Goal: Task Accomplishment & Management: Manage account settings

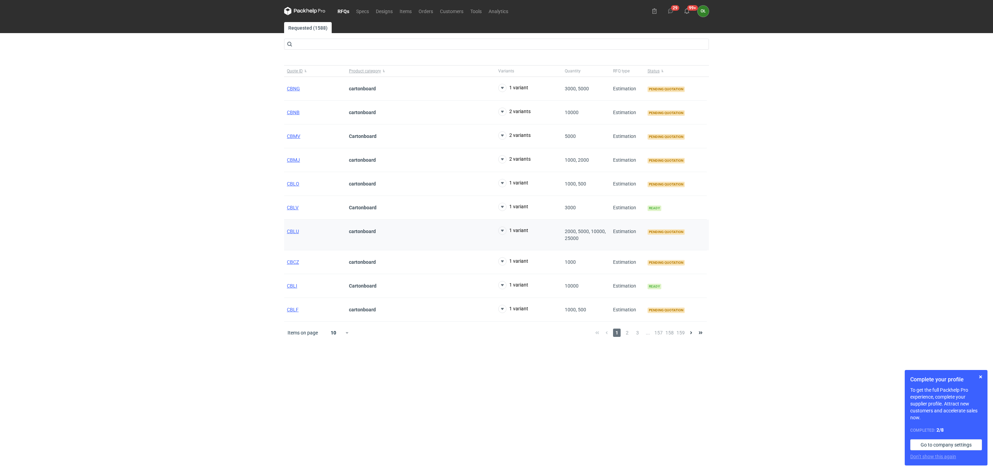
click at [288, 230] on div "CBLU" at bounding box center [315, 235] width 62 height 31
click at [286, 232] on div "CBLU" at bounding box center [315, 235] width 62 height 31
click at [289, 232] on span "CBLU" at bounding box center [293, 232] width 12 height 6
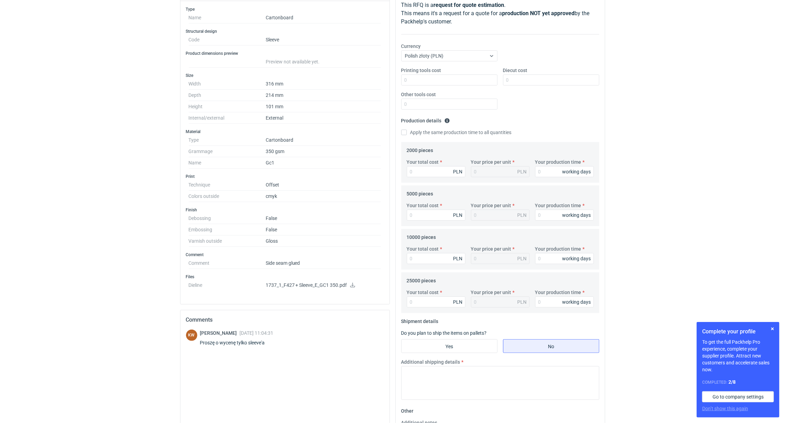
scroll to position [103, 0]
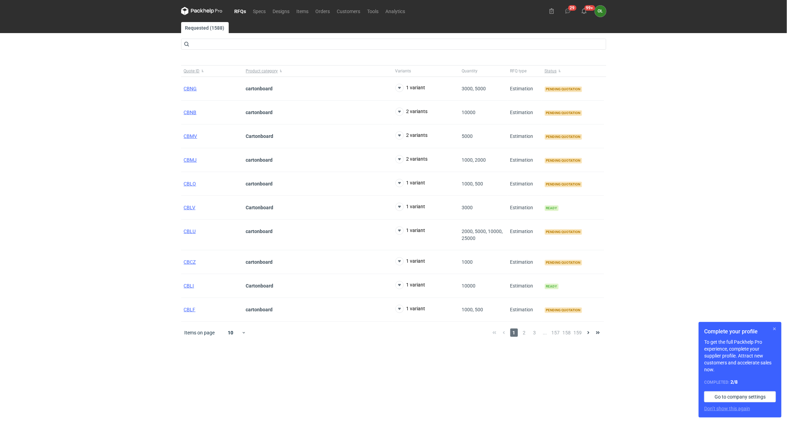
click at [775, 329] on button "button" at bounding box center [774, 329] width 8 height 8
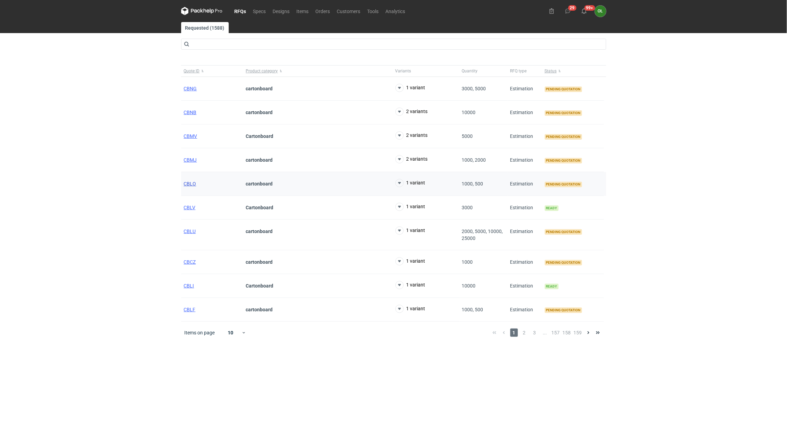
click at [187, 187] on span "CBLO" at bounding box center [190, 184] width 12 height 6
click at [188, 185] on span "CBLO" at bounding box center [190, 184] width 12 height 6
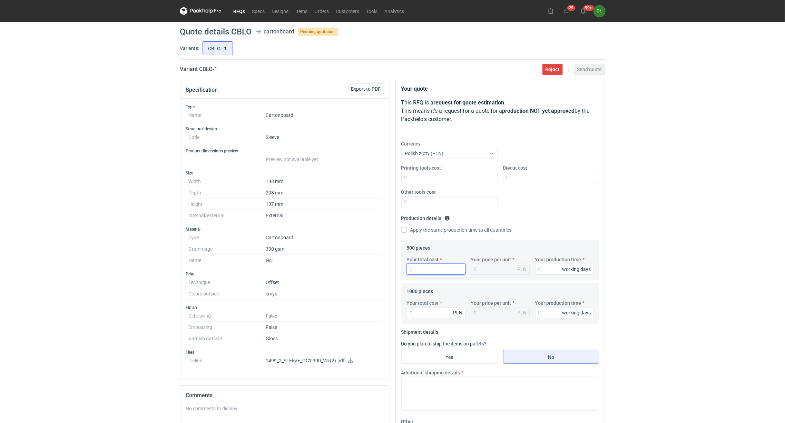
click at [415, 266] on input "Your total cost" at bounding box center [436, 269] width 59 height 11
type input "3"
type input "0.01"
type input "33"
type input "0.07"
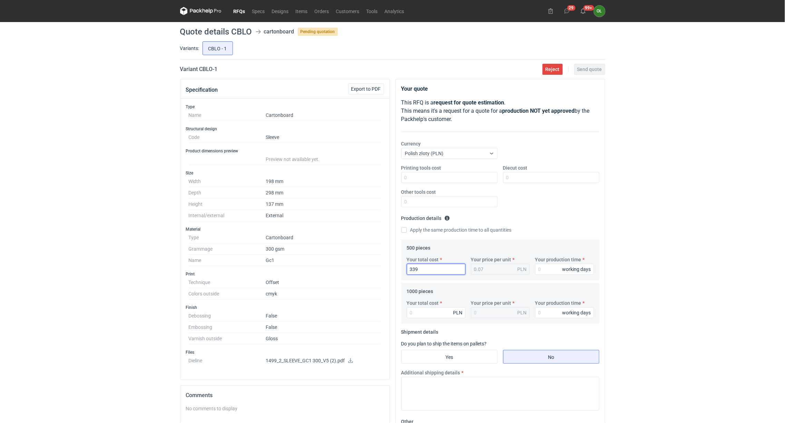
type input "3390"
type input "6.78"
click at [417, 315] on input "Your total cost" at bounding box center [436, 312] width 59 height 11
click at [437, 273] on input "3390" at bounding box center [436, 269] width 59 height 11
click at [334, 272] on div "Specification Export to PDF Type Name Cartonboard Structural design Code Sleeve…" at bounding box center [392, 315] width 430 height 472
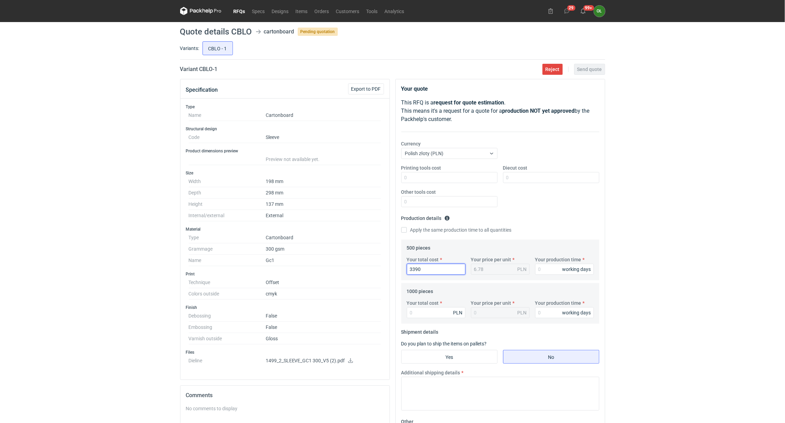
type input "2"
type input "28"
type input "0.06"
type input "2860"
type input "5.72"
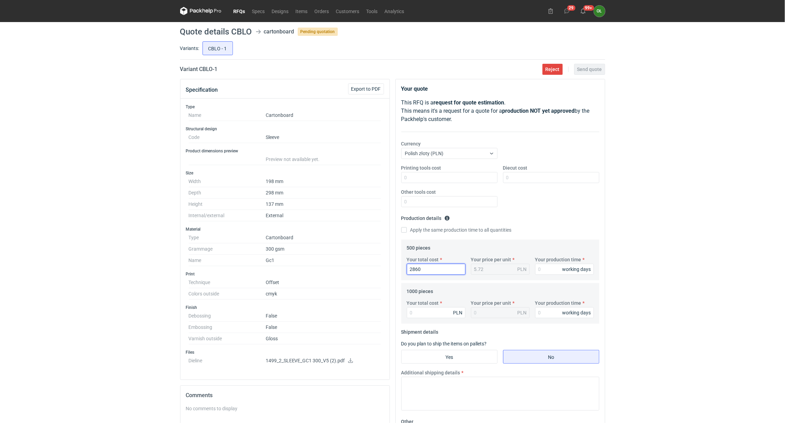
type input "2860"
click at [413, 312] on input "Your total cost" at bounding box center [436, 312] width 59 height 11
click at [420, 308] on div "Your total cost PLN" at bounding box center [436, 309] width 64 height 19
click at [422, 314] on input "Your total cost" at bounding box center [436, 312] width 59 height 11
type input "3400"
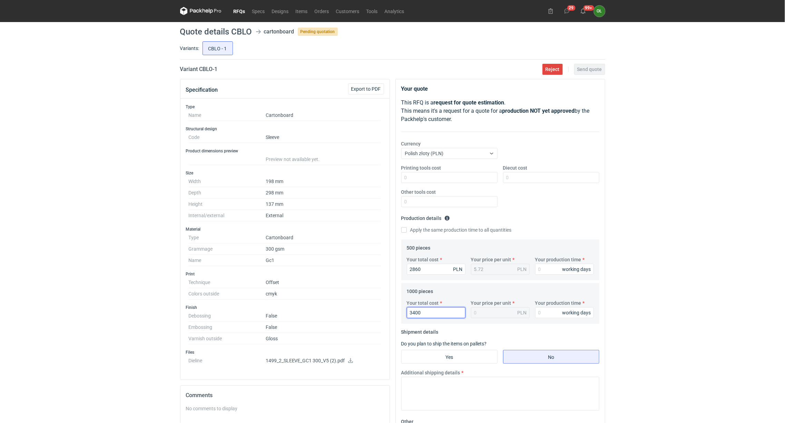
type input "3.4"
type input "3400"
click at [540, 266] on input "Your production time" at bounding box center [564, 269] width 59 height 11
type input "14"
click at [545, 315] on input "Your production time" at bounding box center [564, 312] width 59 height 11
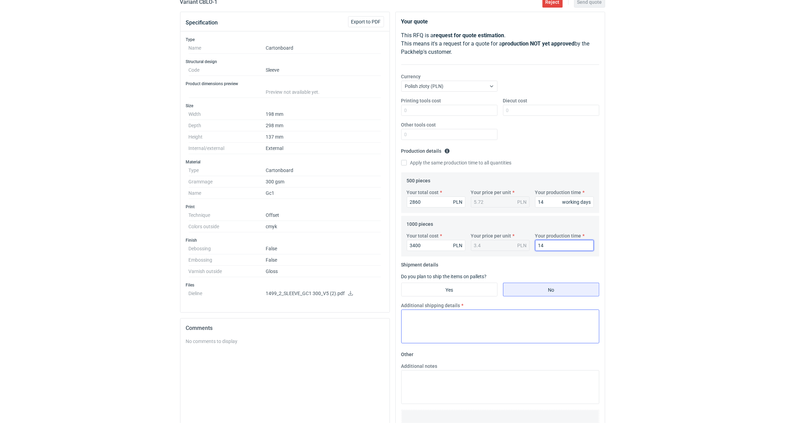
scroll to position [86, 0]
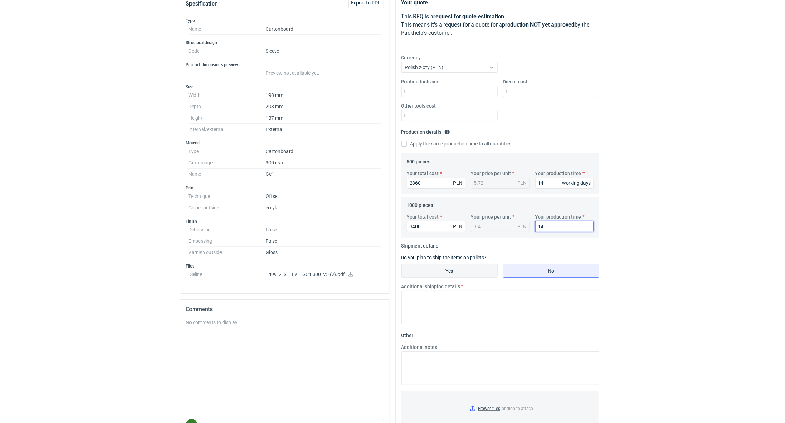
type input "14"
click at [459, 269] on input "Yes" at bounding box center [449, 270] width 96 height 13
radio input "true"
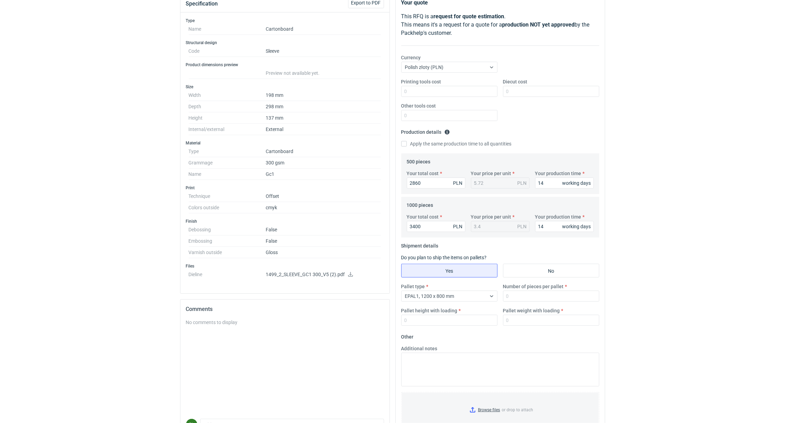
click at [520, 290] on label "Number of pieces per pallet" at bounding box center [533, 286] width 61 height 7
click at [520, 291] on input "Number of pieces per pallet" at bounding box center [551, 296] width 96 height 11
type input "1000"
type input "1400"
type input "110"
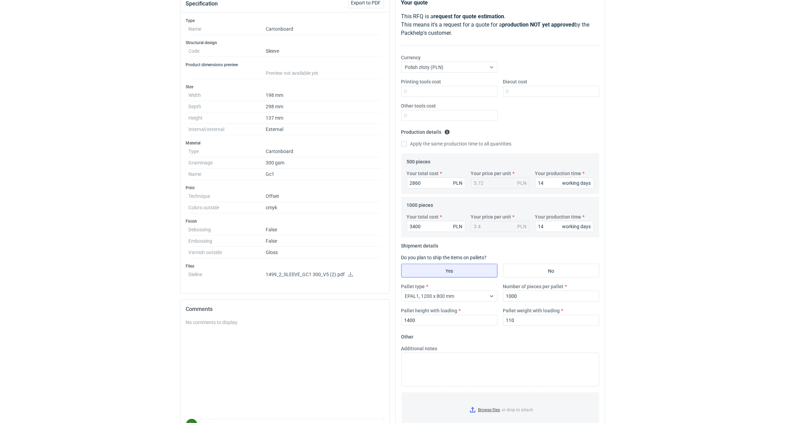
click at [144, 276] on div "RFQs Specs Designs Items Orders Customers Tools Analytics 29 99+ OŁ Olga Łopato…" at bounding box center [392, 125] width 785 height 423
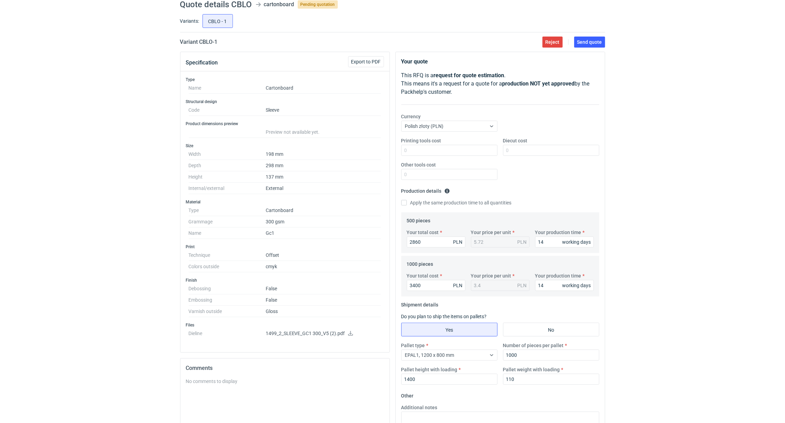
scroll to position [17, 0]
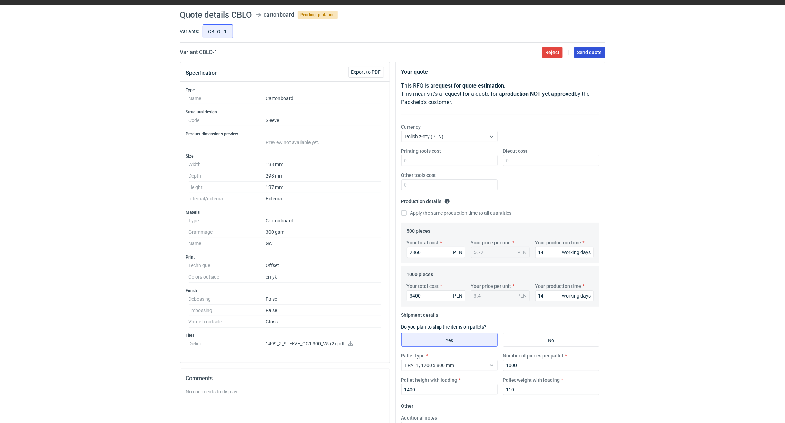
click at [582, 48] on button "Send quote" at bounding box center [589, 52] width 31 height 11
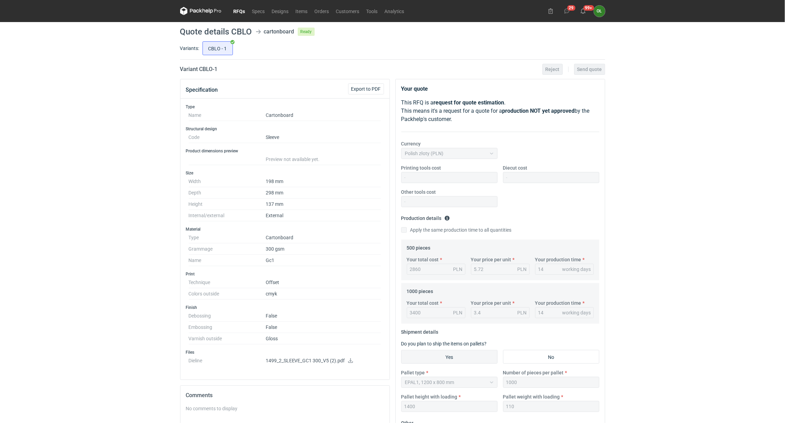
click at [239, 11] on link "RFQs" at bounding box center [239, 11] width 19 height 8
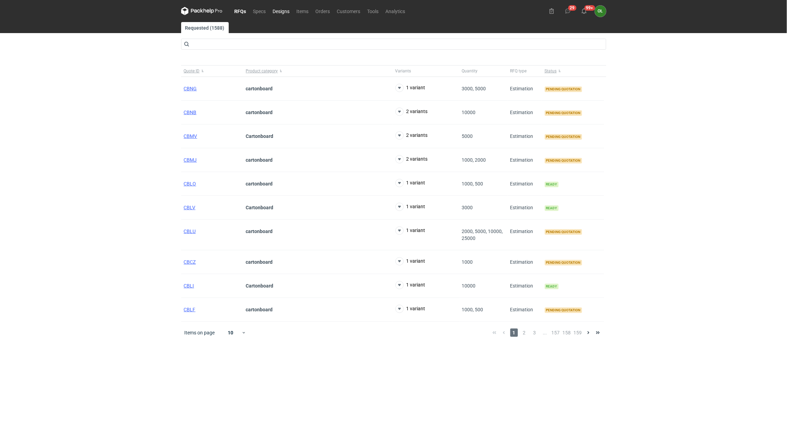
click at [279, 9] on link "Designs" at bounding box center [281, 11] width 24 height 8
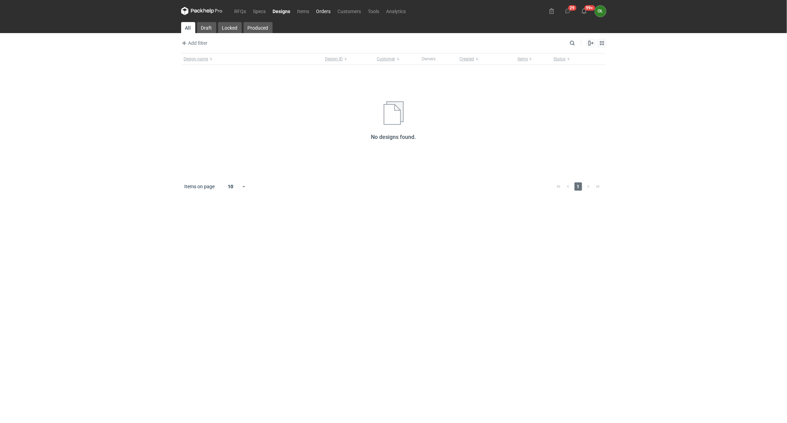
click at [314, 12] on link "Orders" at bounding box center [323, 11] width 21 height 8
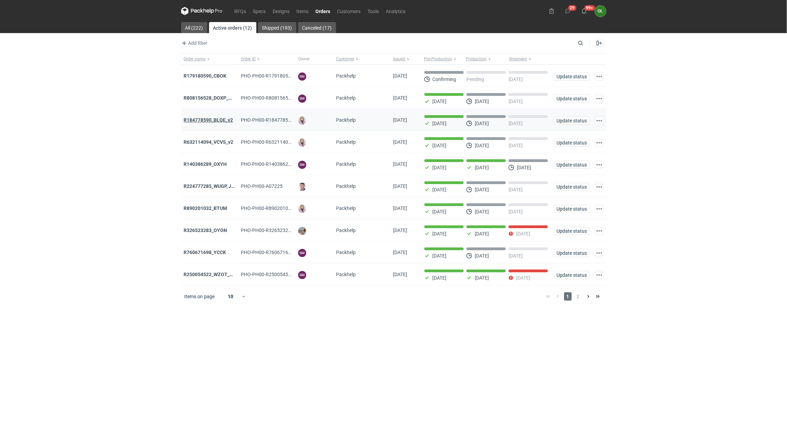
click at [207, 120] on strong "R184778590_BLQE_v2" at bounding box center [208, 120] width 49 height 6
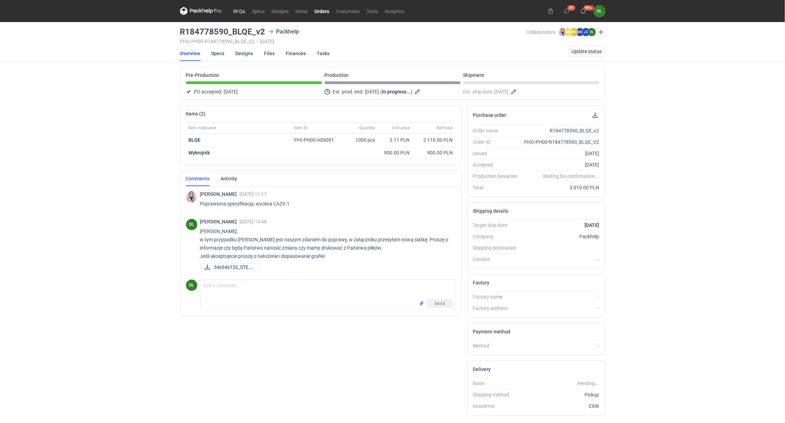
click at [236, 12] on link "RFQs" at bounding box center [239, 11] width 19 height 8
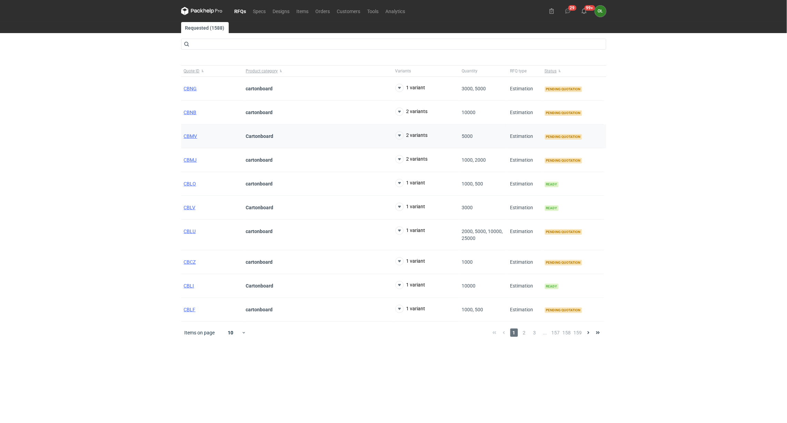
click at [188, 132] on div "CBMV" at bounding box center [212, 137] width 62 height 24
click at [189, 136] on span "CBMV" at bounding box center [190, 136] width 13 height 6
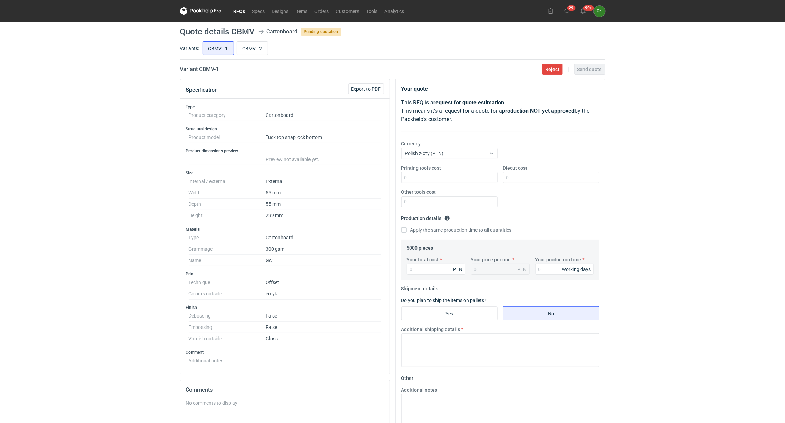
click at [237, 10] on link "RFQs" at bounding box center [239, 11] width 19 height 8
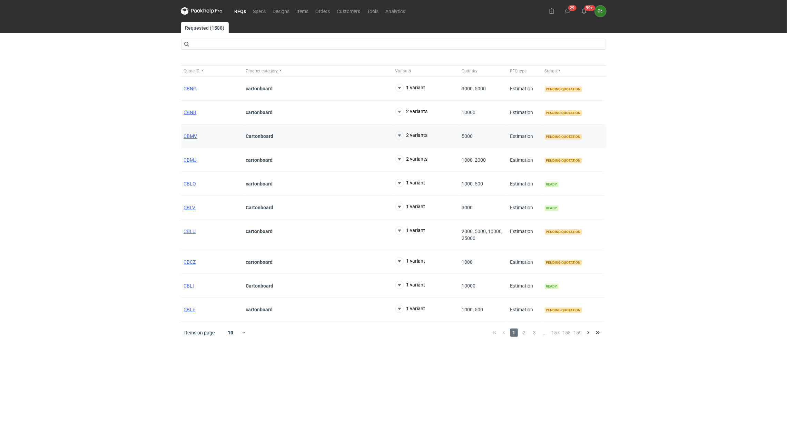
click at [188, 135] on span "CBMV" at bounding box center [190, 136] width 13 height 6
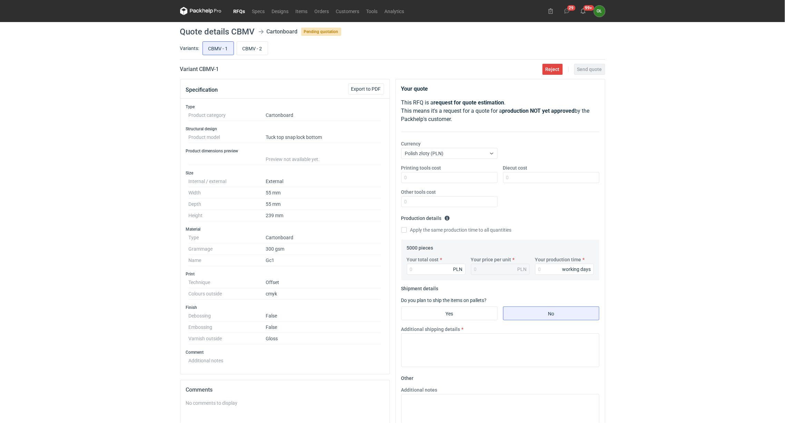
click at [247, 12] on link "RFQs" at bounding box center [239, 11] width 19 height 8
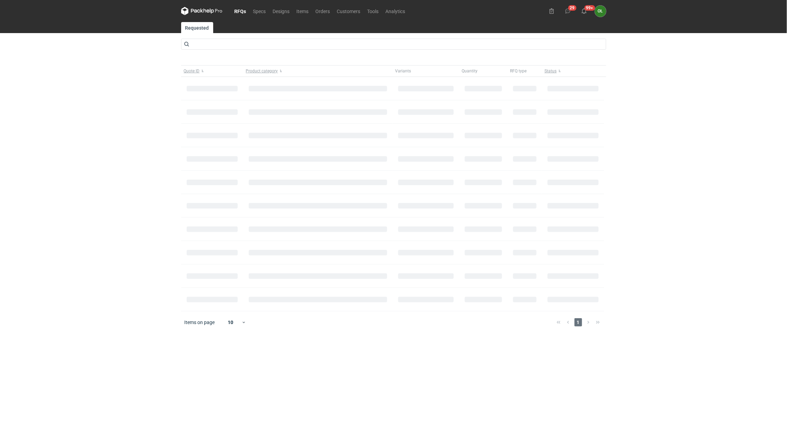
click at [241, 10] on link "RFQs" at bounding box center [240, 11] width 19 height 8
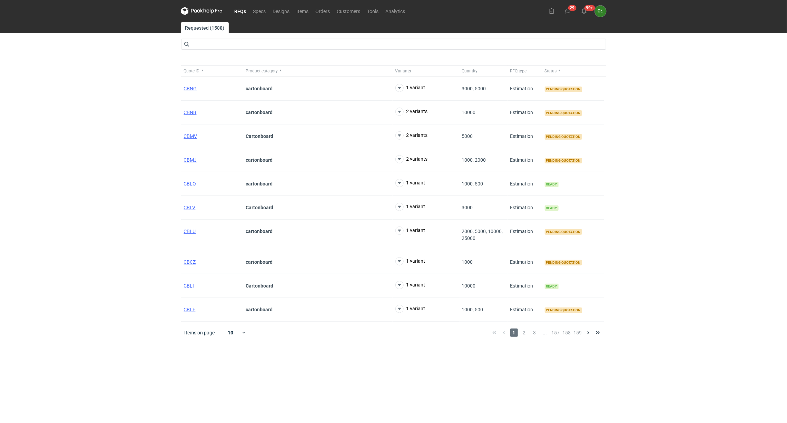
click at [243, 11] on link "RFQs" at bounding box center [240, 11] width 19 height 8
click at [192, 112] on span "CBNB" at bounding box center [190, 113] width 13 height 6
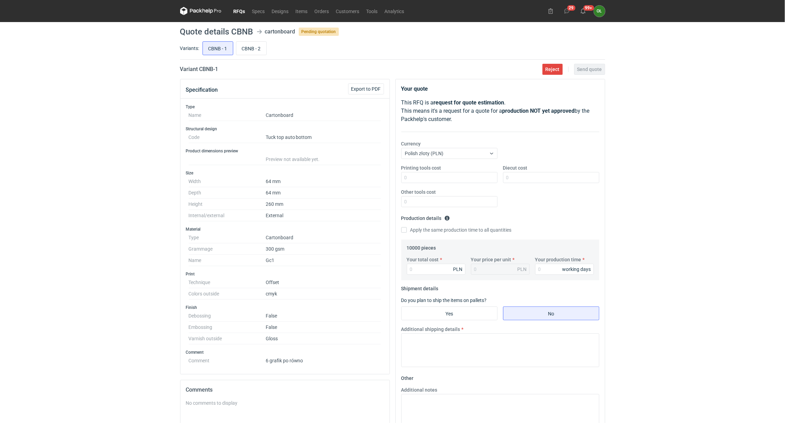
click at [238, 12] on link "RFQs" at bounding box center [239, 11] width 19 height 8
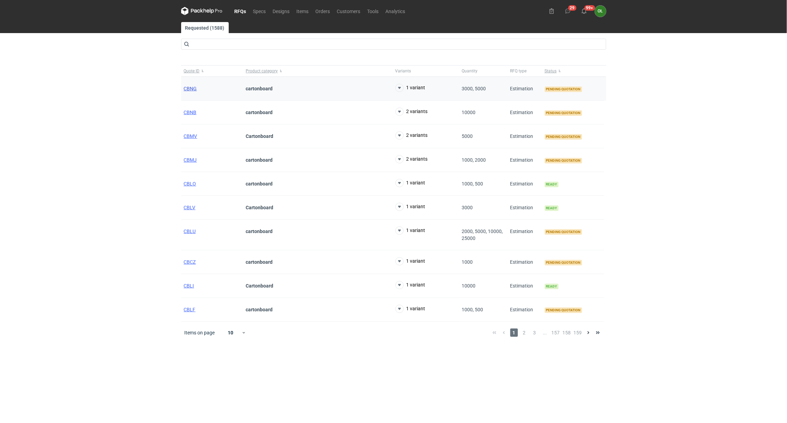
click at [188, 90] on span "CBNG" at bounding box center [190, 89] width 13 height 6
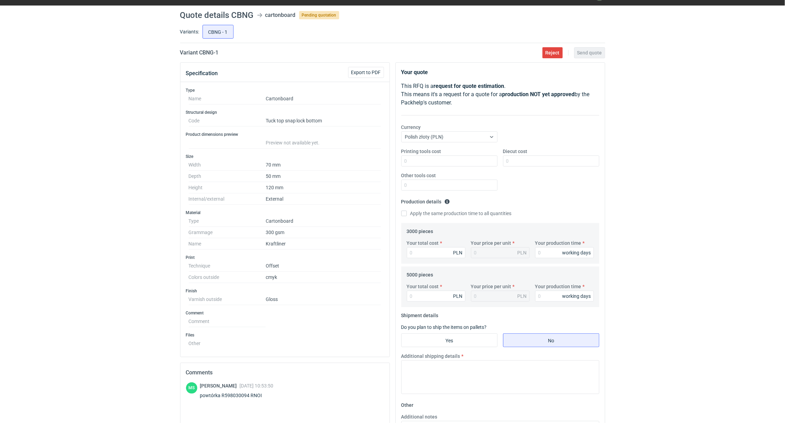
scroll to position [86, 0]
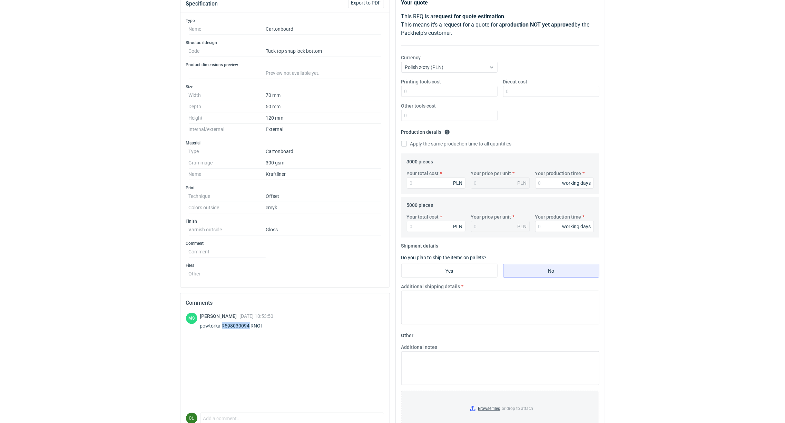
drag, startPoint x: 221, startPoint y: 328, endPoint x: 249, endPoint y: 329, distance: 28.7
click at [249, 329] on div "powtórka R598030094 RNOI" at bounding box center [236, 325] width 73 height 7
copy div "R598030094"
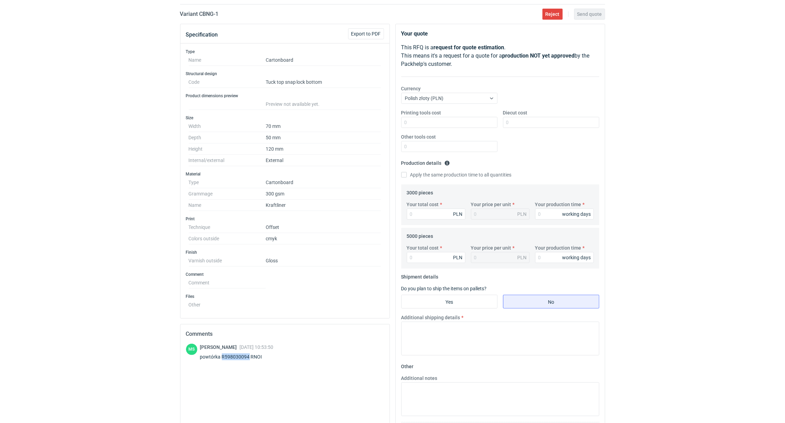
scroll to position [0, 0]
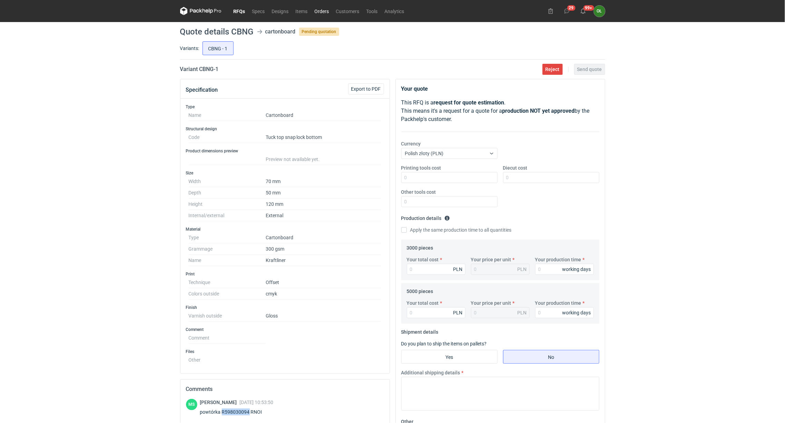
click at [328, 12] on link "Orders" at bounding box center [321, 11] width 21 height 8
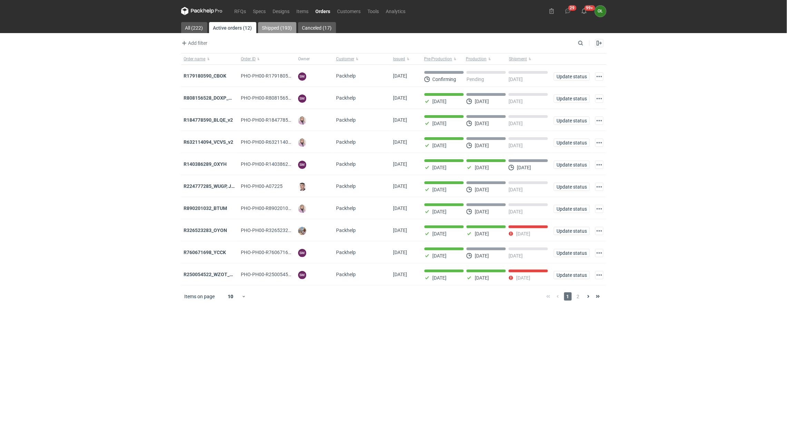
click at [286, 24] on link "Shipped (193)" at bounding box center [277, 27] width 38 height 11
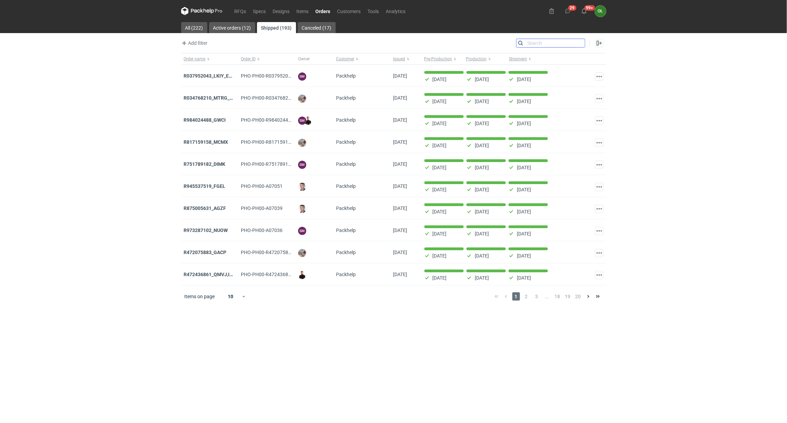
click at [582, 42] on input "Search" at bounding box center [550, 43] width 68 height 8
paste input "R598030094"
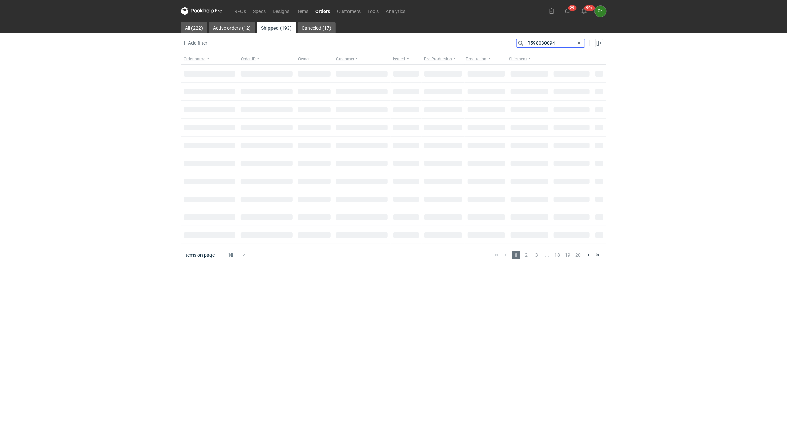
type input "R598030094"
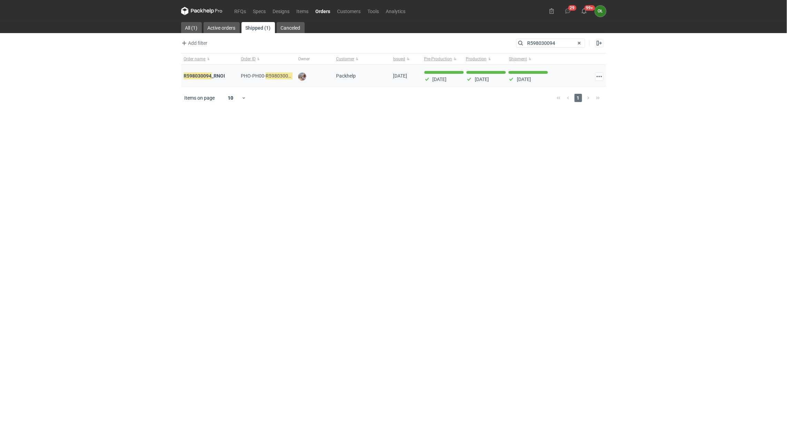
click at [224, 81] on div "R598030094 _RNOI" at bounding box center [209, 76] width 57 height 22
click at [223, 71] on div "R598030094 _RNOI" at bounding box center [209, 76] width 57 height 22
click at [221, 78] on strong "R598030094 _RNOI" at bounding box center [204, 76] width 41 height 8
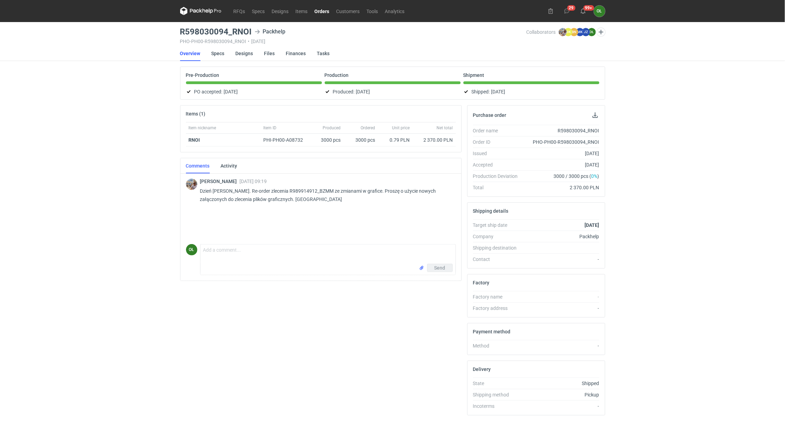
click at [293, 198] on p "Dzień dobry. Re-order zlecenia R989914912_BZMM ze zmianami w grafice. Proszę o …" at bounding box center [325, 195] width 250 height 17
drag, startPoint x: 266, startPoint y: 189, endPoint x: 295, endPoint y: 191, distance: 29.0
click at [295, 191] on p "Dzień dobry. Re-order zlecenia R989914912_BZMM ze zmianami w grafice. Proszę o …" at bounding box center [325, 195] width 250 height 17
copy p "R989914912_"
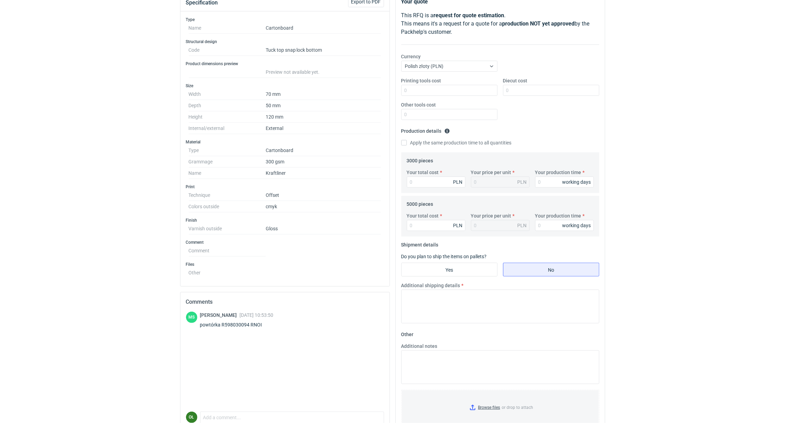
scroll to position [17, 0]
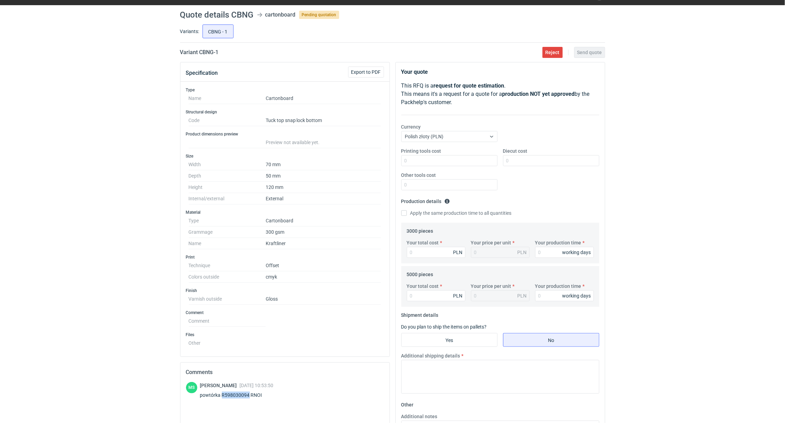
drag, startPoint x: 222, startPoint y: 399, endPoint x: 248, endPoint y: 398, distance: 25.9
click at [248, 398] on div "powtórka R598030094 RNOI" at bounding box center [236, 395] width 73 height 7
copy div "R598030094"
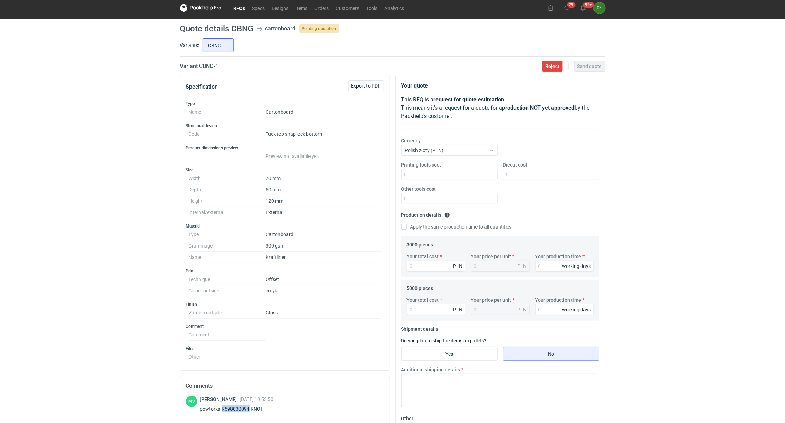
scroll to position [0, 0]
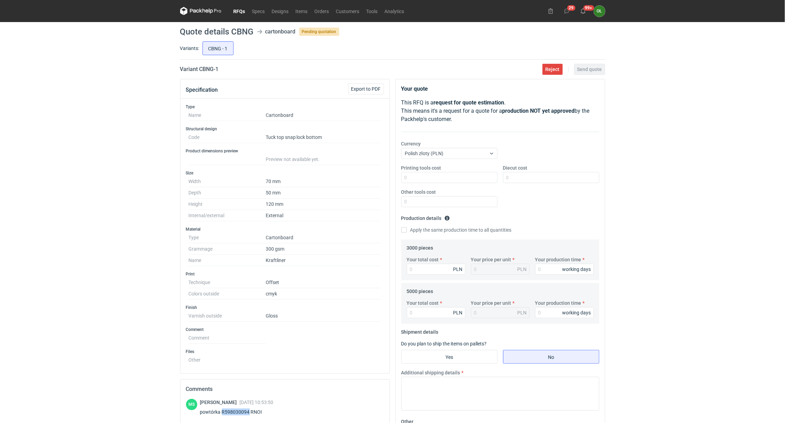
click at [241, 13] on link "RFQs" at bounding box center [239, 11] width 19 height 8
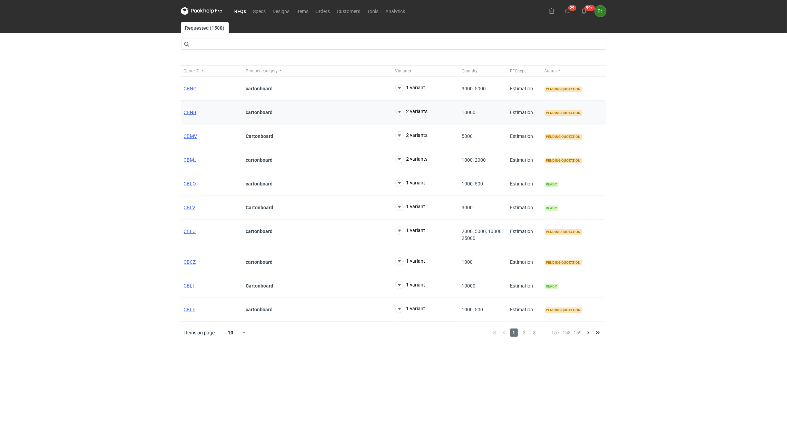
click at [189, 111] on span "CBNB" at bounding box center [190, 113] width 13 height 6
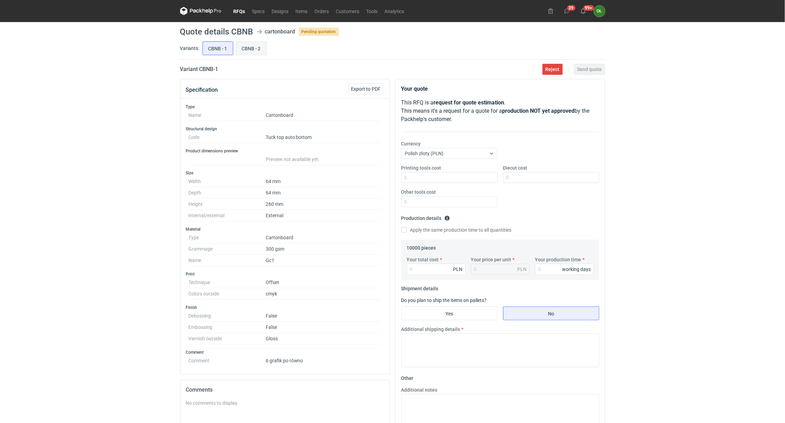
click at [252, 46] on input "CBNB - 2" at bounding box center [251, 48] width 30 height 13
radio input "true"
click at [213, 42] on input "CBNB - 1" at bounding box center [218, 48] width 30 height 13
radio input "true"
click at [263, 46] on input "CBNB - 2" at bounding box center [251, 48] width 30 height 13
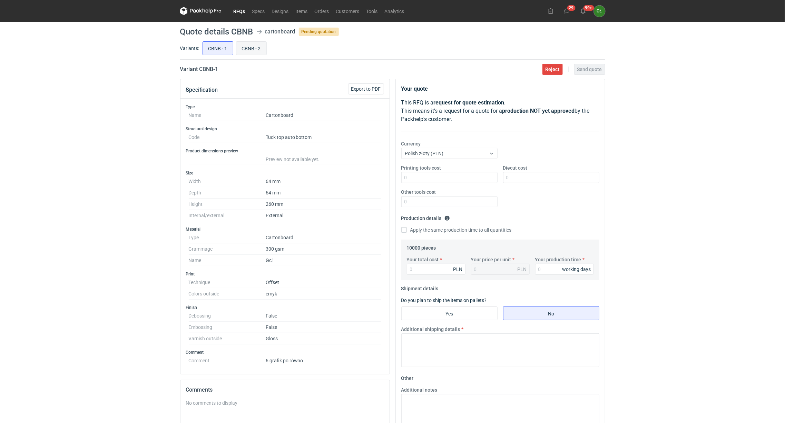
radio input "true"
click at [215, 46] on input "CBNB - 1" at bounding box center [218, 48] width 30 height 13
radio input "true"
click at [531, 173] on input "Diecut cost" at bounding box center [551, 177] width 96 height 11
type input "1000"
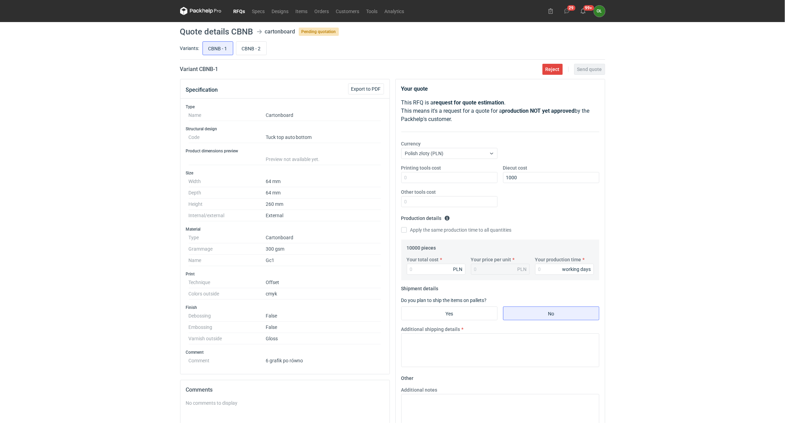
click at [529, 199] on div "Printing tools cost Diecut cost 1000 Other tools cost" at bounding box center [499, 189] width 203 height 48
drag, startPoint x: 263, startPoint y: 52, endPoint x: 298, endPoint y: 53, distance: 34.9
click at [263, 52] on input "CBNB - 2" at bounding box center [251, 48] width 30 height 13
radio input "true"
click at [207, 45] on input "CBNB - 1" at bounding box center [218, 48] width 30 height 13
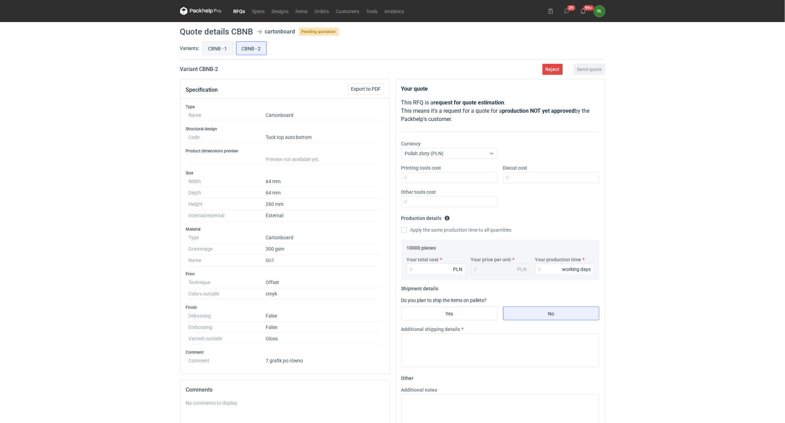
radio input "true"
click at [435, 269] on input "Your total cost" at bounding box center [436, 269] width 59 height 11
type input "9500"
type input "0.95"
type input "9500"
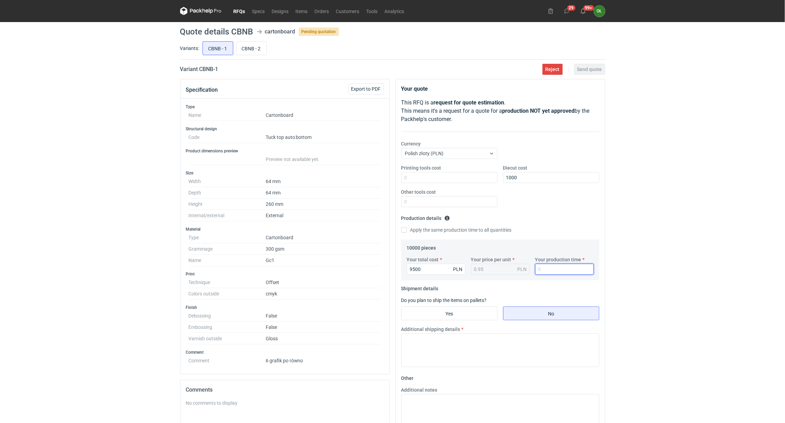
click at [543, 266] on input "Your production time" at bounding box center [564, 269] width 59 height 11
type input "14"
click at [474, 309] on input "Yes" at bounding box center [449, 313] width 96 height 13
radio input "true"
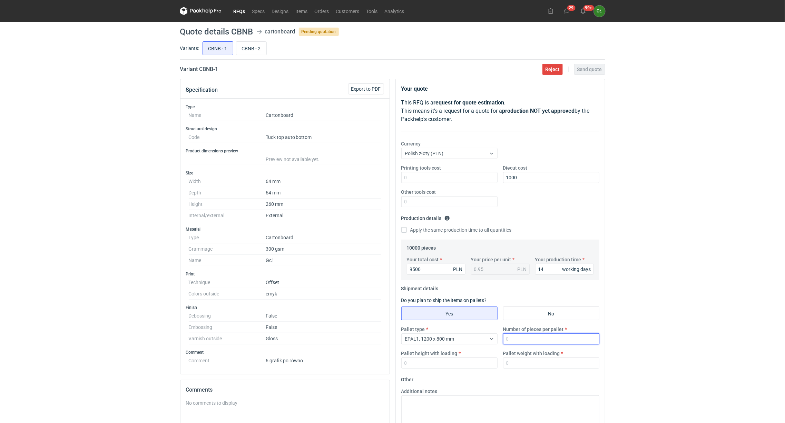
click at [522, 341] on input "Number of pieces per pallet" at bounding box center [551, 339] width 96 height 11
click at [514, 339] on input "Number of pieces per pallet" at bounding box center [551, 339] width 96 height 11
type input "10000"
type input "1500"
type input "150"
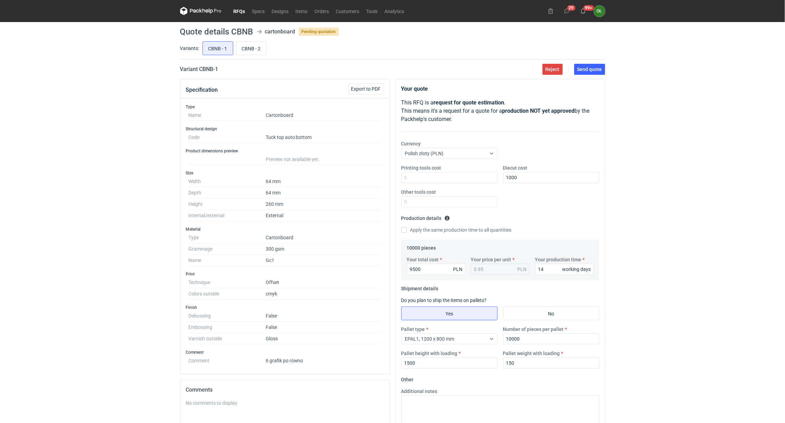
click at [159, 261] on div "RFQs Specs Designs Items Orders Customers Tools Analytics 29 99+ OŁ Olga Łopato…" at bounding box center [392, 211] width 785 height 423
click at [245, 50] on input "CBNB - 2" at bounding box center [251, 48] width 30 height 13
radio input "true"
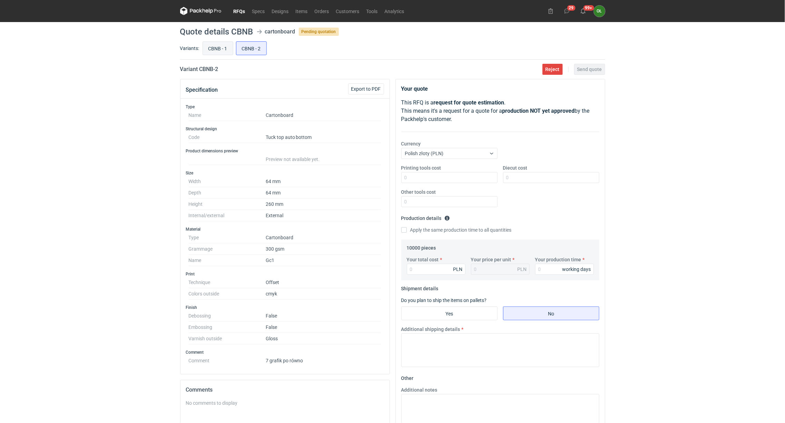
click at [220, 49] on input "CBNB - 1" at bounding box center [218, 48] width 30 height 13
radio input "true"
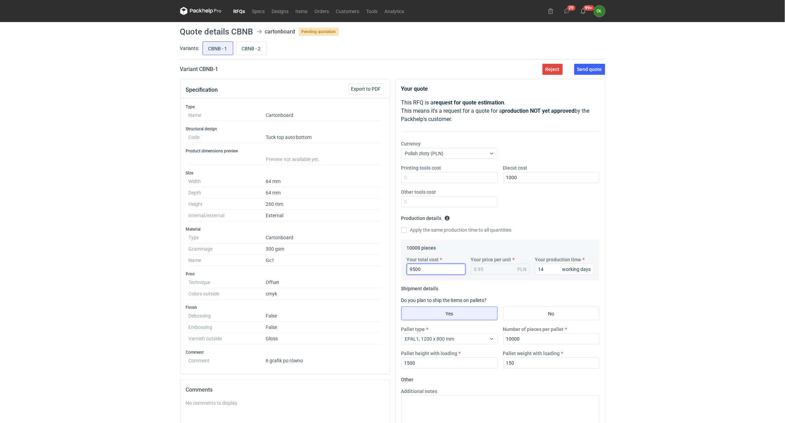
drag, startPoint x: 422, startPoint y: 270, endPoint x: 406, endPoint y: 270, distance: 16.6
click at [406, 270] on div "Your total cost 9500 PLN" at bounding box center [436, 265] width 64 height 19
click at [243, 49] on input "CBNB - 2" at bounding box center [251, 48] width 30 height 13
radio input "true"
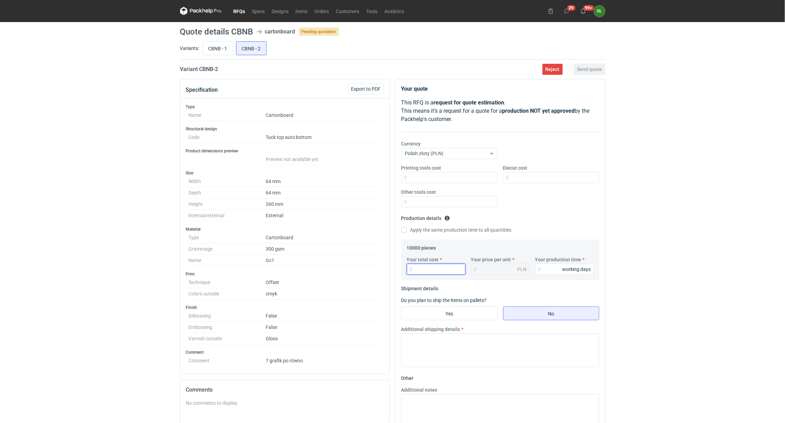
click at [419, 273] on input "Your total cost" at bounding box center [436, 269] width 59 height 11
type input "10200"
type input "1.02"
type input "10200"
type input "14"
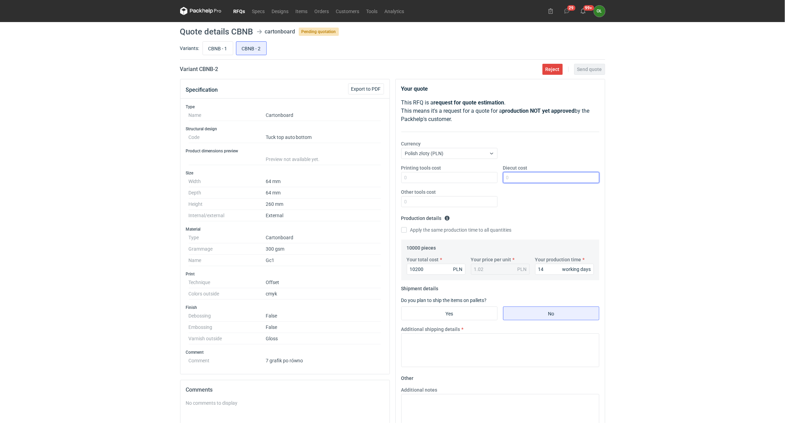
click at [525, 177] on input "Diecut cost" at bounding box center [551, 177] width 96 height 11
type input "1000"
click at [437, 317] on input "Yes" at bounding box center [449, 313] width 96 height 13
radio input "true"
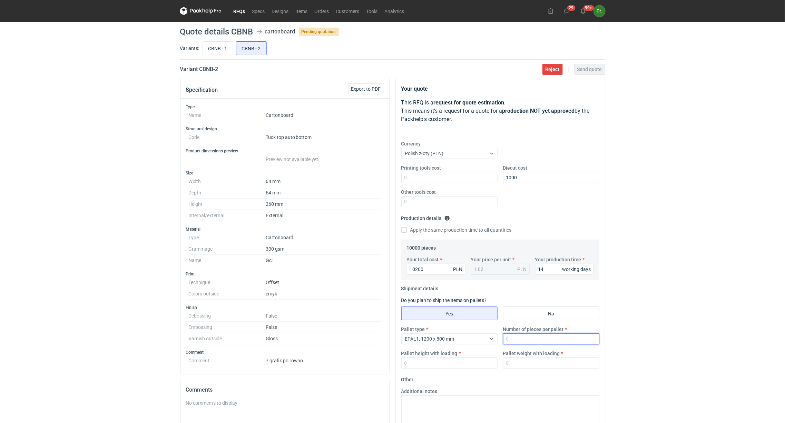
click at [512, 340] on input "Number of pieces per pallet" at bounding box center [551, 339] width 96 height 11
type input "10000"
click at [222, 52] on input "CBNB - 1" at bounding box center [218, 48] width 30 height 13
radio input "true"
click at [259, 48] on input "CBNB - 2" at bounding box center [251, 48] width 30 height 13
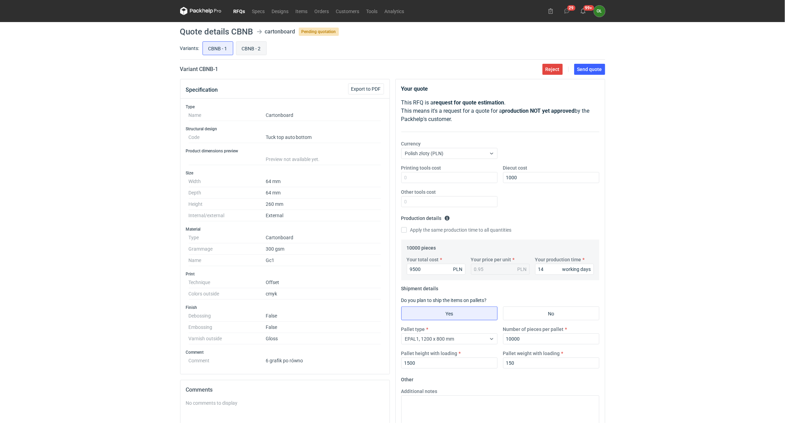
radio input "true"
click at [415, 363] on input "Pallet height with loading" at bounding box center [449, 363] width 96 height 11
type input "1500"
drag, startPoint x: 520, startPoint y: 362, endPoint x: 483, endPoint y: 362, distance: 36.6
click at [483, 362] on div "Pallet type EPAL1, 1200 x 800 mm Number of pieces per pallet 10000 Pallet heigh…" at bounding box center [499, 350] width 203 height 48
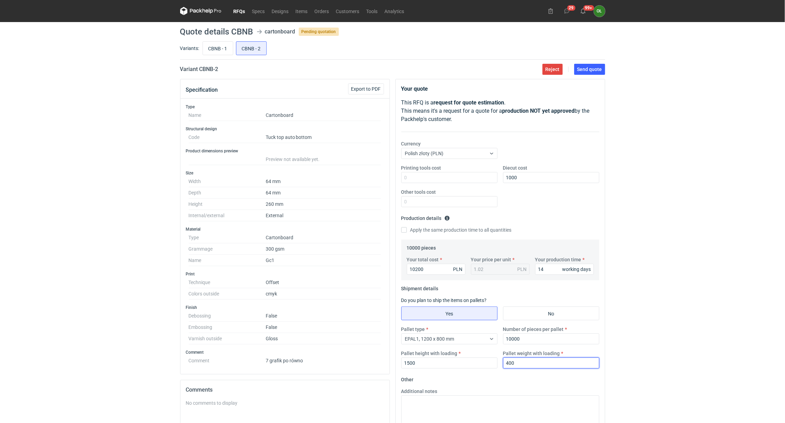
type input "400"
click at [219, 50] on input "CBNB - 1" at bounding box center [218, 48] width 30 height 13
radio input "true"
click at [263, 50] on input "CBNB - 2" at bounding box center [251, 48] width 30 height 13
radio input "true"
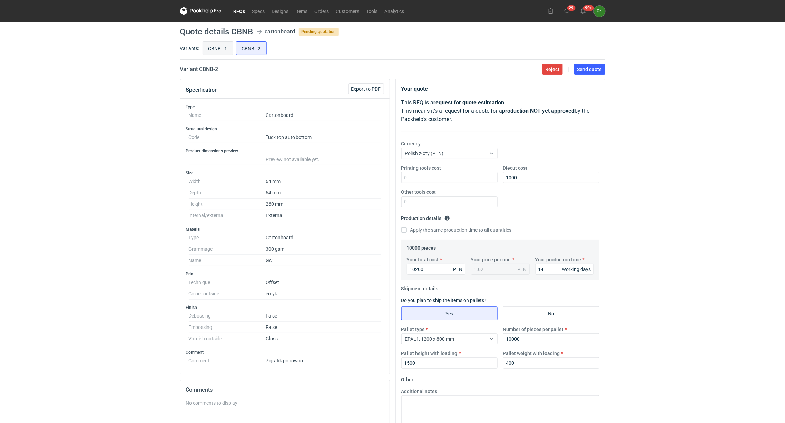
click at [222, 49] on input "CBNB - 1" at bounding box center [218, 48] width 30 height 13
radio input "true"
drag, startPoint x: 520, startPoint y: 365, endPoint x: 490, endPoint y: 366, distance: 30.0
click at [490, 366] on div "Pallet type EPAL1, 1200 x 800 mm Number of pieces per pallet 10000 Pallet heigh…" at bounding box center [499, 350] width 203 height 48
type input "400"
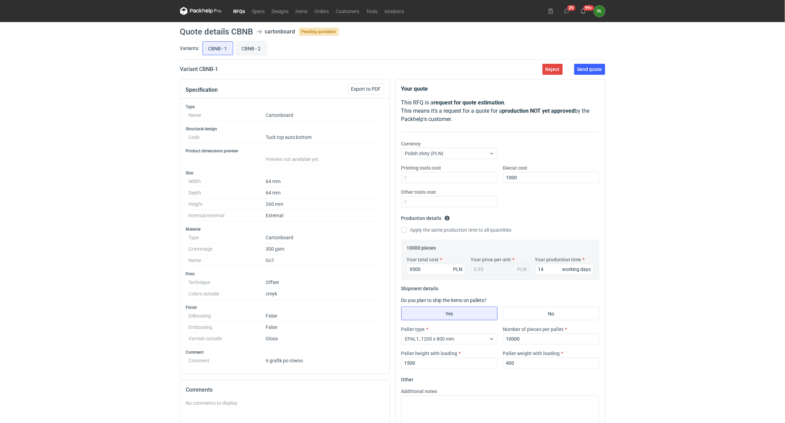
click at [257, 50] on input "CBNB - 2" at bounding box center [251, 48] width 30 height 13
radio input "true"
click at [225, 50] on input "CBNB - 1" at bounding box center [218, 48] width 30 height 13
radio input "true"
click at [258, 51] on input "CBNB - 2" at bounding box center [251, 48] width 30 height 13
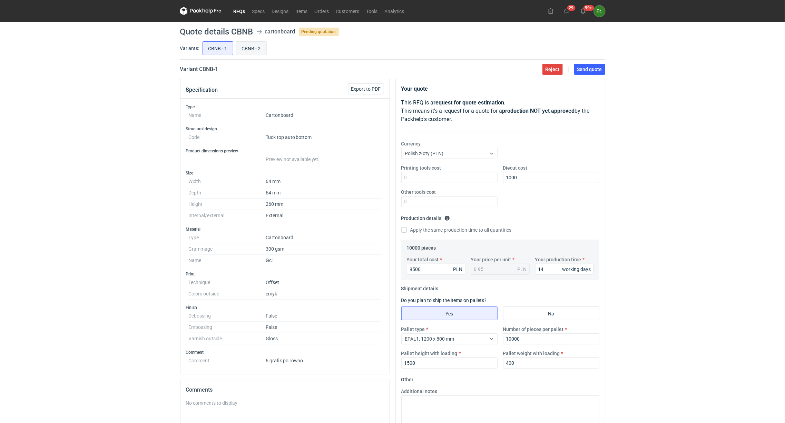
radio input "true"
click at [217, 48] on input "CBNB - 1" at bounding box center [218, 48] width 30 height 13
radio input "true"
click at [239, 48] on input "CBNB - 2" at bounding box center [251, 48] width 30 height 13
radio input "true"
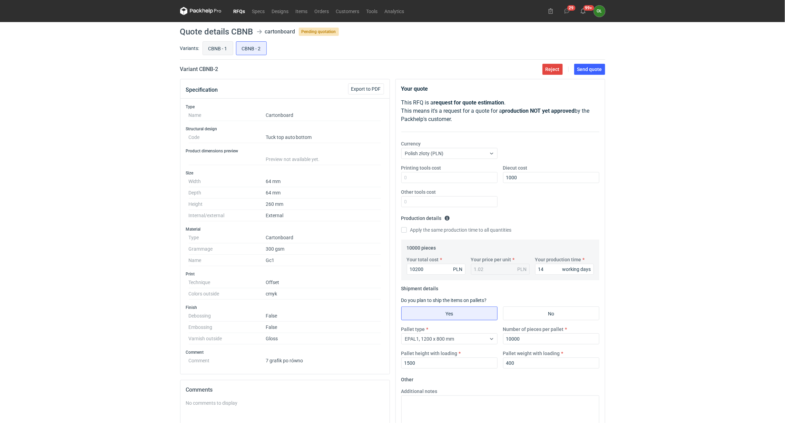
click at [218, 47] on input "CBNB - 1" at bounding box center [218, 48] width 30 height 13
radio input "true"
click at [249, 52] on input "CBNB - 2" at bounding box center [251, 48] width 30 height 13
radio input "true"
click at [217, 51] on input "CBNB - 1" at bounding box center [218, 48] width 30 height 13
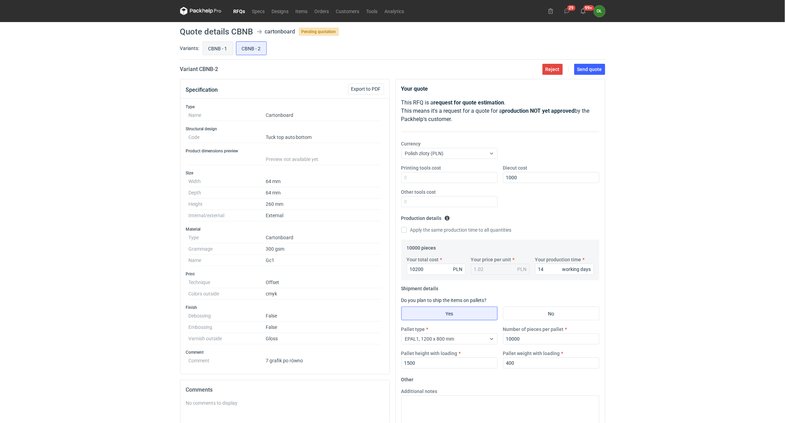
radio input "true"
click at [253, 51] on input "CBNB - 2" at bounding box center [251, 48] width 30 height 13
radio input "true"
click at [219, 45] on input "CBNB - 1" at bounding box center [218, 48] width 30 height 13
radio input "true"
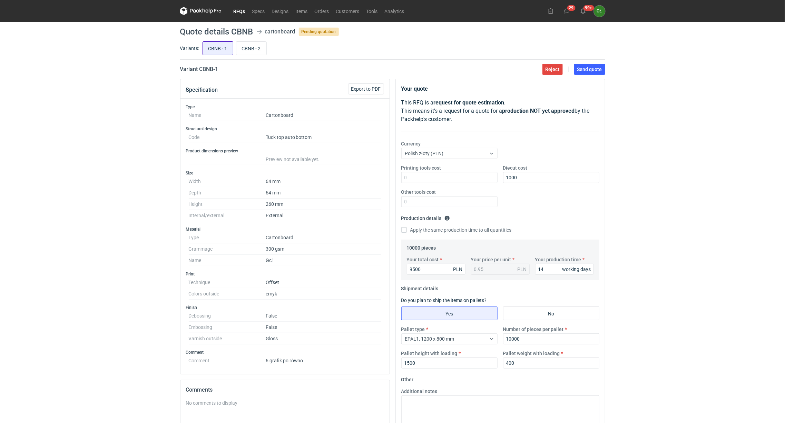
click at [219, 45] on input "CBNB - 1" at bounding box center [218, 48] width 30 height 13
click at [262, 48] on input "CBNB - 2" at bounding box center [251, 48] width 30 height 13
radio input "true"
click at [217, 48] on input "CBNB - 1" at bounding box center [218, 48] width 30 height 13
radio input "true"
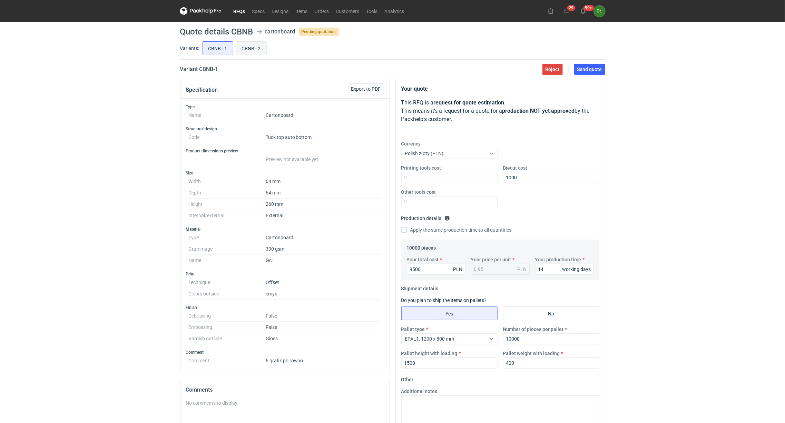
click at [249, 47] on input "CBNB - 2" at bounding box center [251, 48] width 30 height 13
radio input "true"
click at [214, 48] on input "CBNB - 1" at bounding box center [218, 48] width 30 height 13
radio input "true"
click at [248, 52] on input "CBNB - 2" at bounding box center [251, 48] width 30 height 13
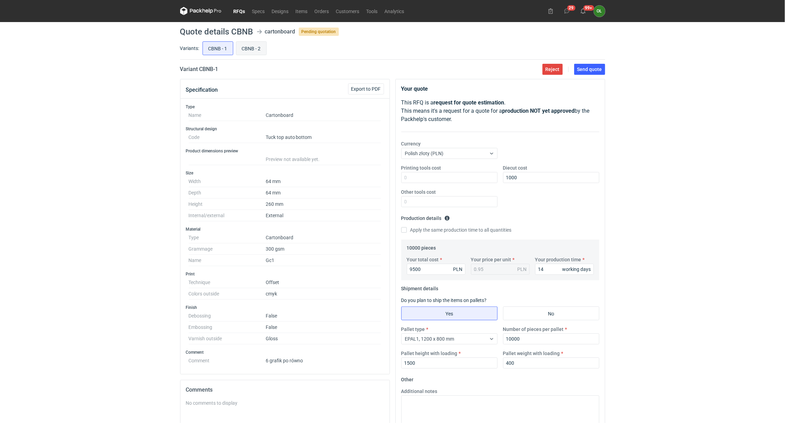
radio input "true"
click at [220, 48] on input "CBNB - 1" at bounding box center [218, 48] width 30 height 13
radio input "true"
click at [263, 56] on div "CBNB - 1 CBNB - 2" at bounding box center [403, 48] width 404 height 17
click at [250, 48] on input "CBNB - 2" at bounding box center [251, 48] width 30 height 13
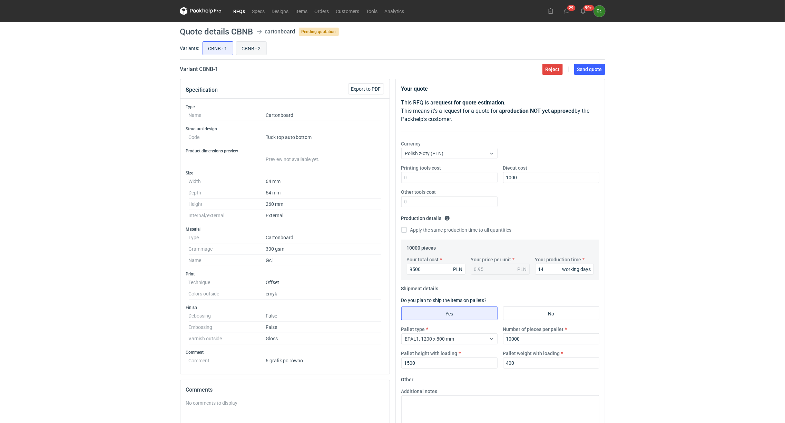
radio input "true"
click at [226, 46] on input "CBNB - 1" at bounding box center [218, 48] width 30 height 13
radio input "true"
click at [249, 55] on label "CBNB - 2" at bounding box center [251, 48] width 31 height 14
click at [249, 55] on input "CBNB - 2" at bounding box center [251, 48] width 30 height 13
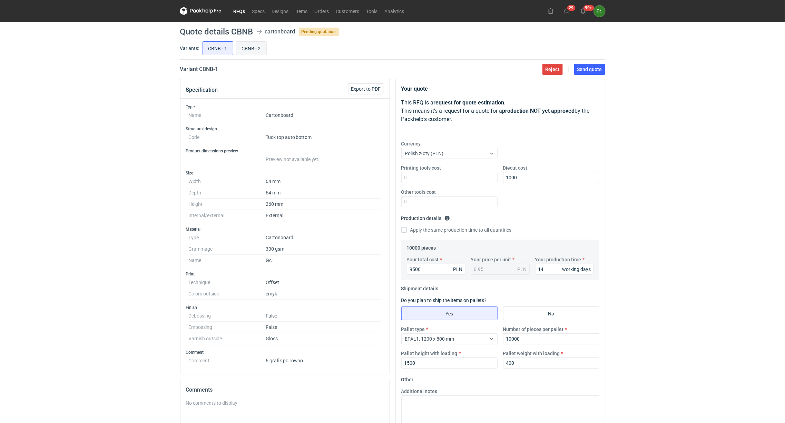
radio input "true"
click at [195, 46] on label "Variants:" at bounding box center [189, 48] width 19 height 7
click at [223, 52] on input "CBNB - 1" at bounding box center [218, 48] width 30 height 13
radio input "true"
click at [248, 52] on input "CBNB - 2" at bounding box center [251, 48] width 30 height 13
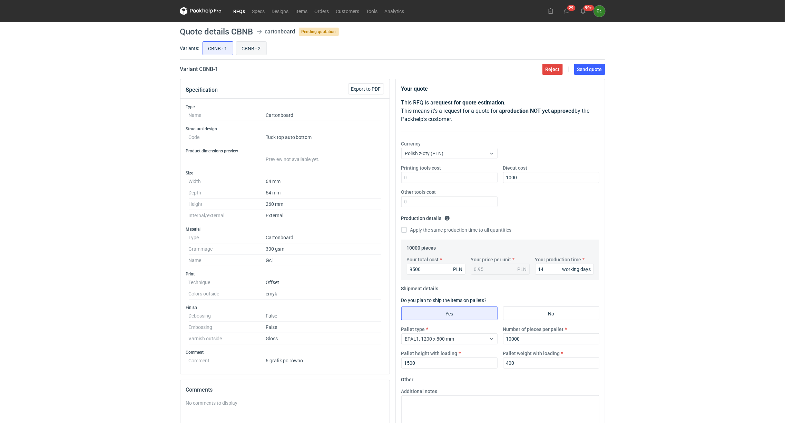
radio input "true"
click at [221, 53] on input "CBNB - 1" at bounding box center [218, 48] width 30 height 13
radio input "true"
click at [240, 50] on input "CBNB - 2" at bounding box center [251, 48] width 30 height 13
radio input "true"
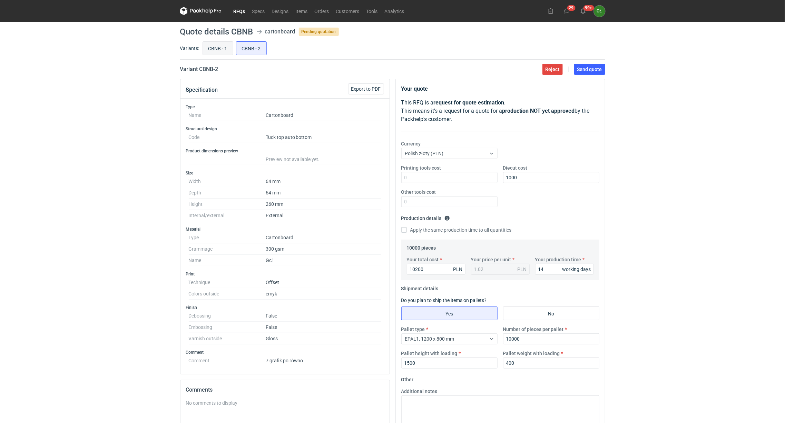
click at [223, 50] on input "CBNB - 1" at bounding box center [218, 48] width 30 height 13
radio input "true"
click at [596, 69] on span "Send quote" at bounding box center [589, 69] width 25 height 5
click at [241, 48] on input "CBNB - 2" at bounding box center [251, 48] width 30 height 13
radio input "true"
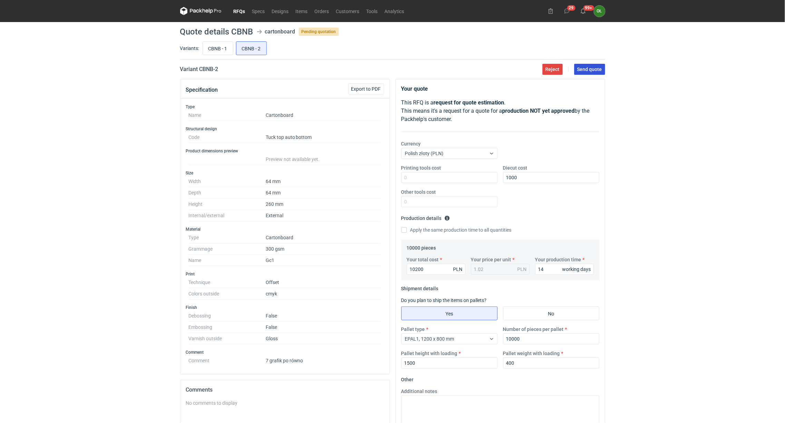
click at [594, 69] on span "Send quote" at bounding box center [589, 69] width 25 height 5
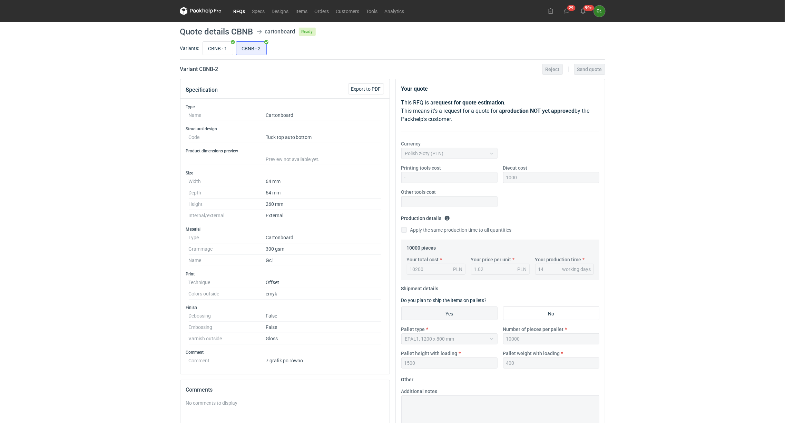
click at [241, 8] on link "RFQs" at bounding box center [239, 11] width 19 height 8
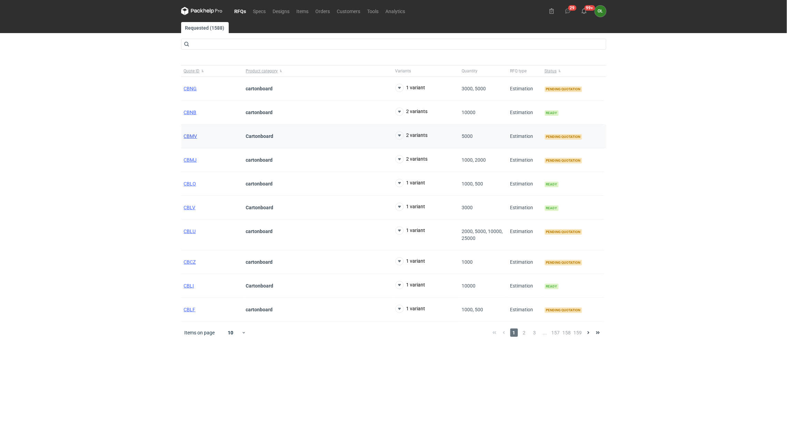
click at [189, 136] on span "CBMV" at bounding box center [190, 136] width 13 height 6
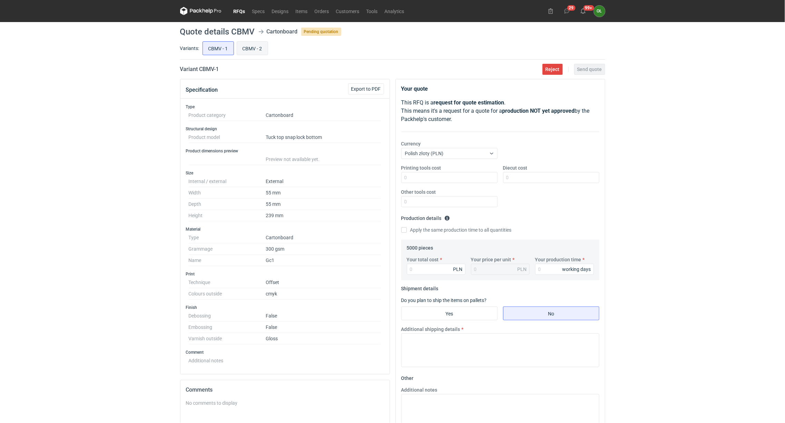
click at [253, 48] on input "CBMV - 2" at bounding box center [252, 48] width 31 height 13
radio input "true"
click at [241, 10] on link "RFQs" at bounding box center [239, 11] width 19 height 8
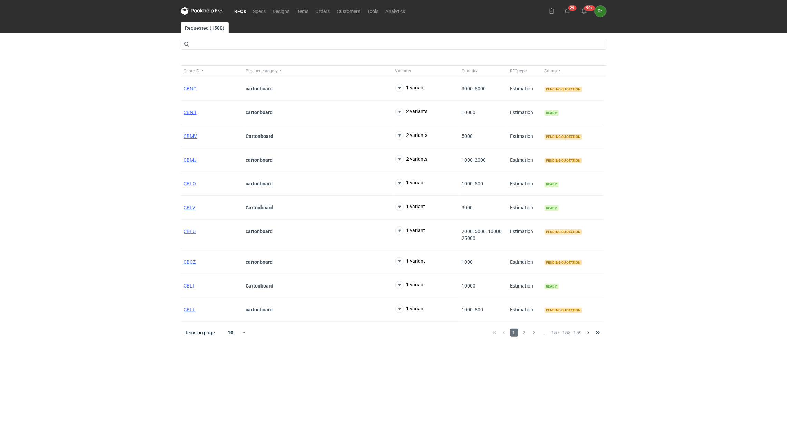
drag, startPoint x: 139, startPoint y: 112, endPoint x: 174, endPoint y: 90, distance: 41.2
click at [140, 111] on div "RFQs Specs Designs Items Orders Customers Tools Analytics 29 99+ OŁ Olga Łopato…" at bounding box center [393, 211] width 787 height 423
click at [239, 7] on link "RFQs" at bounding box center [240, 11] width 19 height 8
click at [317, 16] on nav "RFQs Specs Designs Items Orders Customers Tools Analytics" at bounding box center [295, 11] width 228 height 22
click at [319, 12] on link "Orders" at bounding box center [322, 11] width 21 height 8
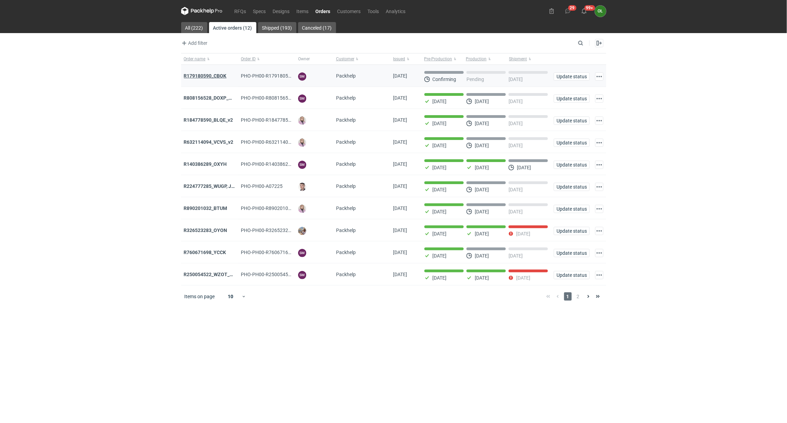
click at [207, 76] on strong "R179180590_CBOK" at bounding box center [205, 76] width 43 height 6
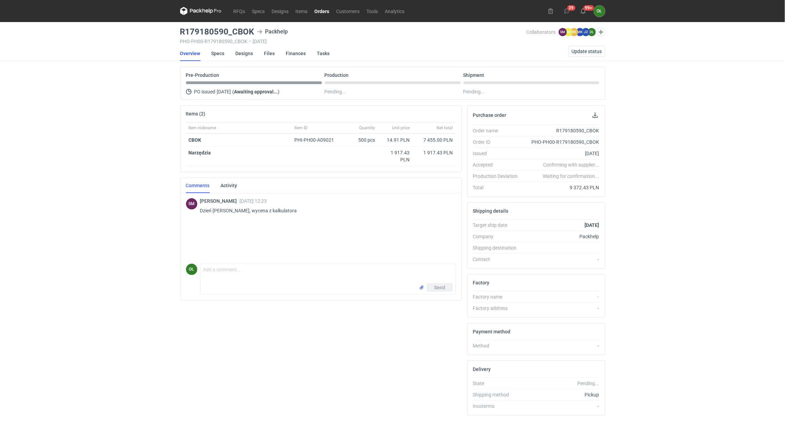
click at [107, 198] on div "RFQs Specs Designs Items Orders Customers Tools Analytics 29 99+ OŁ Olga Łopato…" at bounding box center [392, 211] width 785 height 423
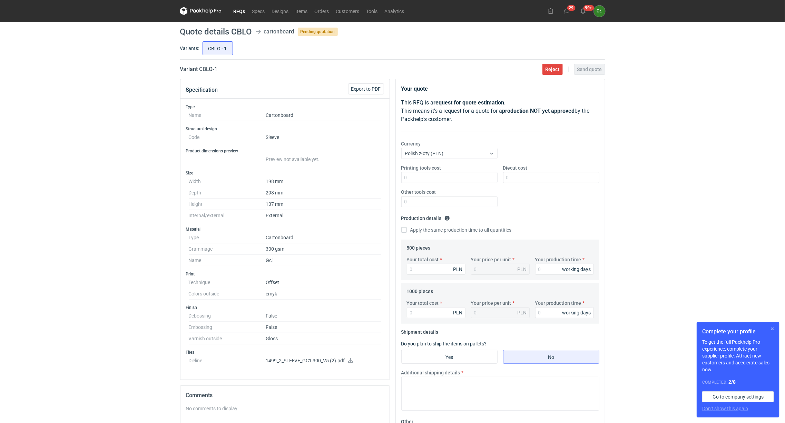
click at [773, 328] on button "button" at bounding box center [772, 329] width 8 height 8
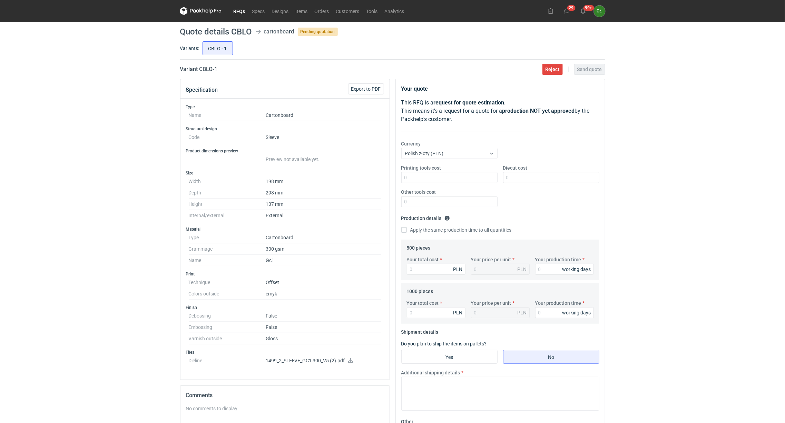
click at [349, 363] on icon at bounding box center [351, 360] width 6 height 5
click at [235, 20] on nav "RFQs Specs Designs Items Orders Customers Tools Analytics" at bounding box center [294, 11] width 228 height 22
click at [237, 8] on link "RFQs" at bounding box center [239, 11] width 19 height 8
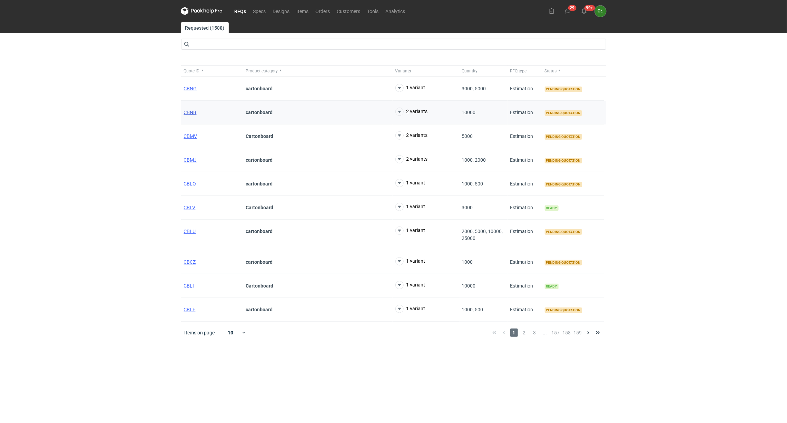
click at [187, 115] on span "CBNB" at bounding box center [190, 113] width 13 height 6
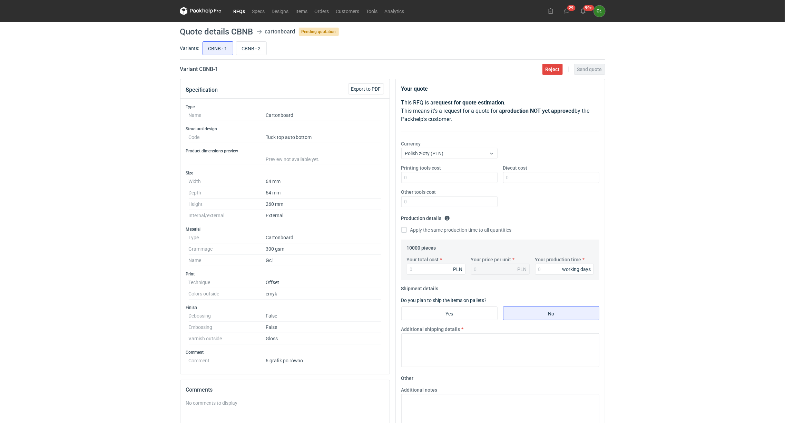
click at [80, 192] on div "RFQs Specs Designs Items Orders Customers Tools Analytics 29 99+ OŁ Olga Łopato…" at bounding box center [392, 211] width 785 height 423
click at [256, 53] on input "CBNB - 2" at bounding box center [251, 48] width 30 height 13
radio input "true"
click at [211, 53] on input "CBNB - 1" at bounding box center [218, 48] width 30 height 13
radio input "true"
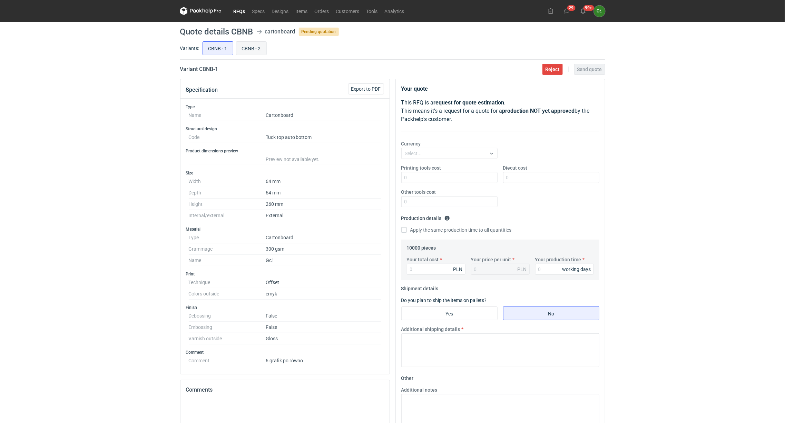
click at [243, 54] on input "CBNB - 2" at bounding box center [251, 48] width 30 height 13
radio input "true"
click at [215, 58] on div "Variants: CBNB - 1 CBNB - 2" at bounding box center [392, 50] width 425 height 20
click at [220, 43] on input "CBNB - 1" at bounding box center [218, 48] width 30 height 13
radio input "true"
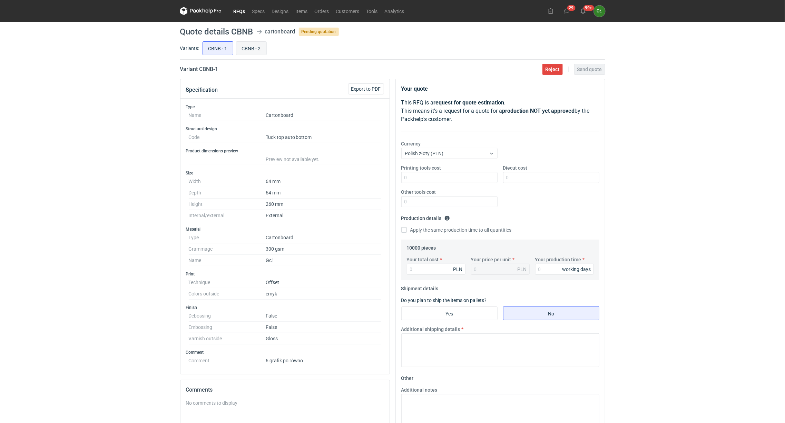
click at [259, 51] on input "CBNB - 2" at bounding box center [251, 48] width 30 height 13
radio input "true"
click at [227, 51] on input "CBNB - 1" at bounding box center [218, 48] width 30 height 13
radio input "true"
click at [248, 47] on input "CBNB - 2" at bounding box center [251, 48] width 30 height 13
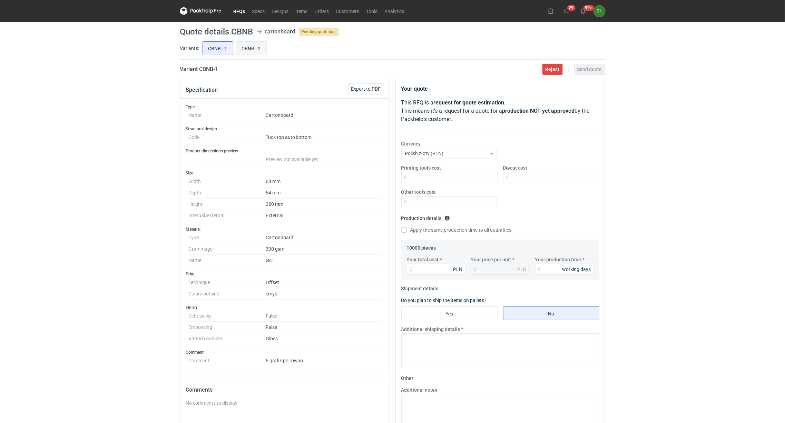
radio input "true"
click at [204, 46] on input "CBNB - 1" at bounding box center [218, 48] width 30 height 13
radio input "true"
click at [256, 51] on input "CBNB - 2" at bounding box center [251, 48] width 30 height 13
radio input "true"
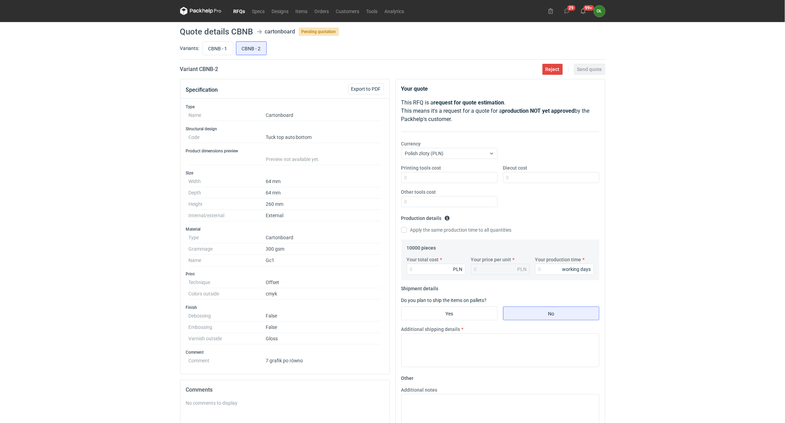
click at [199, 40] on div "Variants: CBNB - 1 CBNB - 2" at bounding box center [392, 50] width 425 height 20
click at [256, 40] on div "CBNB - 1 CBNB - 2" at bounding box center [403, 48] width 404 height 17
click at [222, 50] on input "CBNB - 1" at bounding box center [218, 48] width 30 height 13
radio input "true"
click at [256, 51] on input "CBNB - 2" at bounding box center [251, 48] width 30 height 13
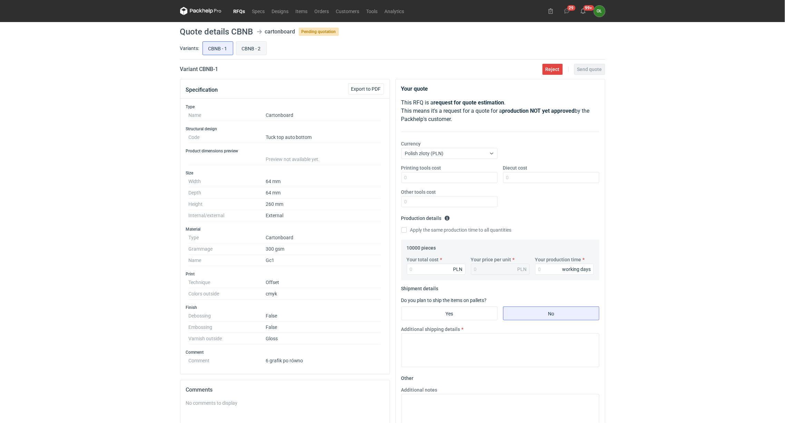
radio input "true"
click at [216, 51] on input "CBNB - 1" at bounding box center [218, 48] width 30 height 13
radio input "true"
click at [249, 46] on input "CBNB - 2" at bounding box center [251, 48] width 30 height 13
radio input "true"
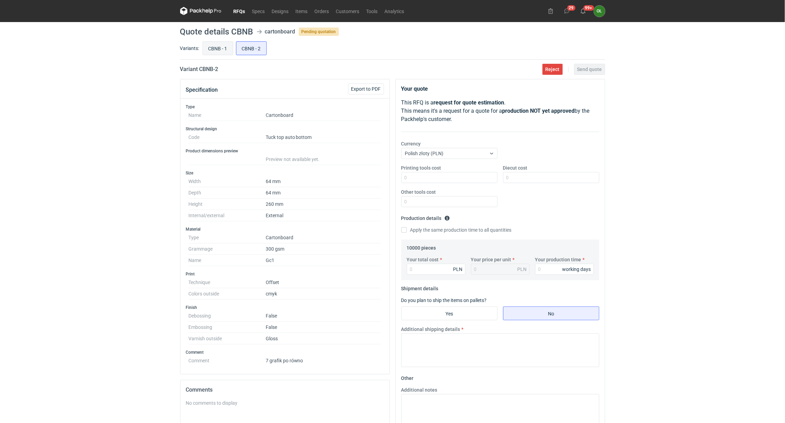
click at [223, 46] on input "CBNB - 1" at bounding box center [218, 48] width 30 height 13
radio input "true"
click at [238, 9] on link "RFQs" at bounding box center [239, 11] width 19 height 8
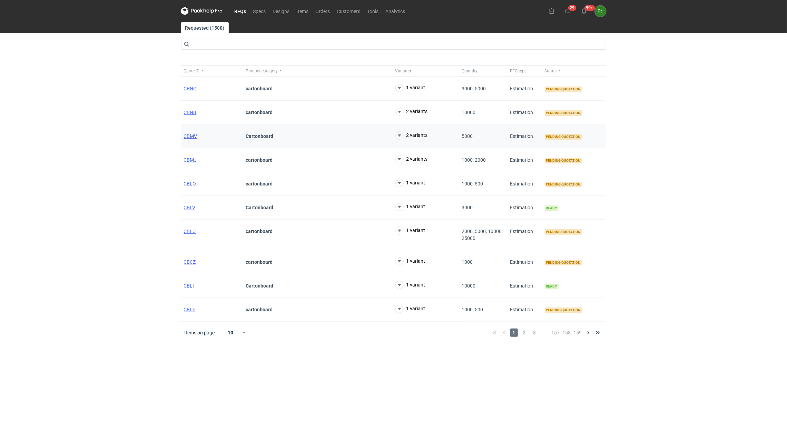
click at [187, 139] on span "CBMV" at bounding box center [190, 136] width 13 height 6
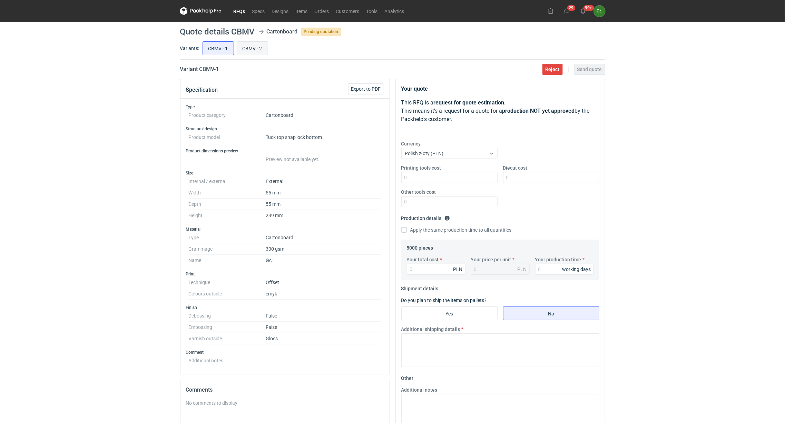
click at [256, 47] on input "CBMV - 2" at bounding box center [252, 48] width 31 height 13
radio input "true"
click at [225, 47] on input "CBMV - 1" at bounding box center [218, 48] width 31 height 13
radio input "true"
click at [138, 241] on div "RFQs Specs Designs Items Orders Customers Tools Analytics 29 99+ OŁ Olga Łopato…" at bounding box center [392, 211] width 785 height 423
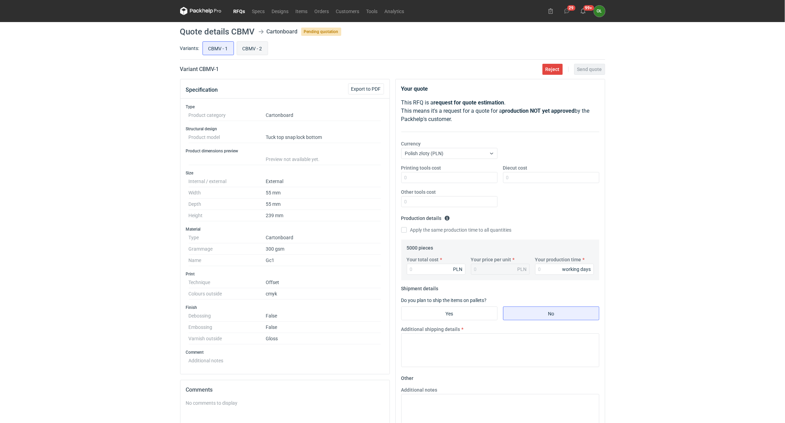
click at [261, 47] on input "CBMV - 2" at bounding box center [252, 48] width 31 height 13
radio input "true"
click at [241, 9] on link "RFQs" at bounding box center [239, 11] width 19 height 8
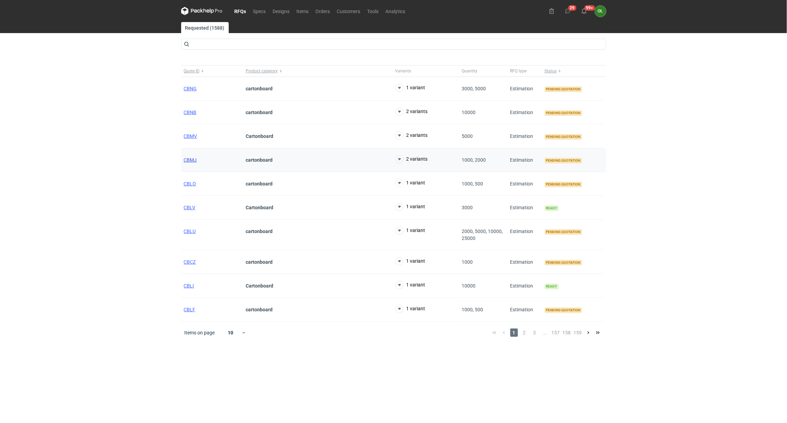
click at [191, 160] on span "CBMJ" at bounding box center [190, 160] width 13 height 6
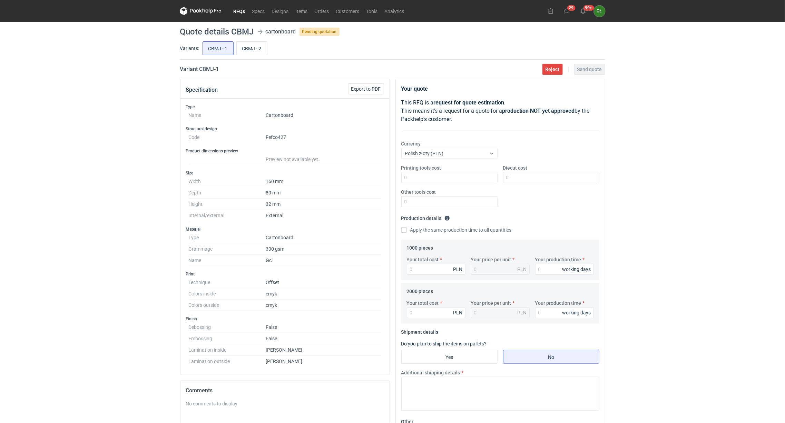
click at [141, 157] on div "RFQs Specs Designs Items Orders Customers Tools Analytics 29 99+ OŁ Olga Łopato…" at bounding box center [392, 211] width 785 height 423
click at [255, 49] on input "CBMJ - 2" at bounding box center [252, 48] width 30 height 13
radio input "true"
click at [221, 50] on input "CBMJ - 1" at bounding box center [218, 48] width 30 height 13
radio input "true"
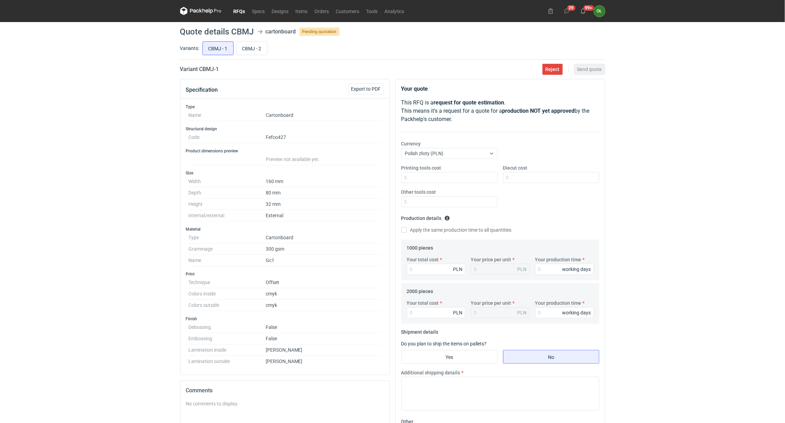
click at [241, 12] on link "RFQs" at bounding box center [239, 11] width 19 height 8
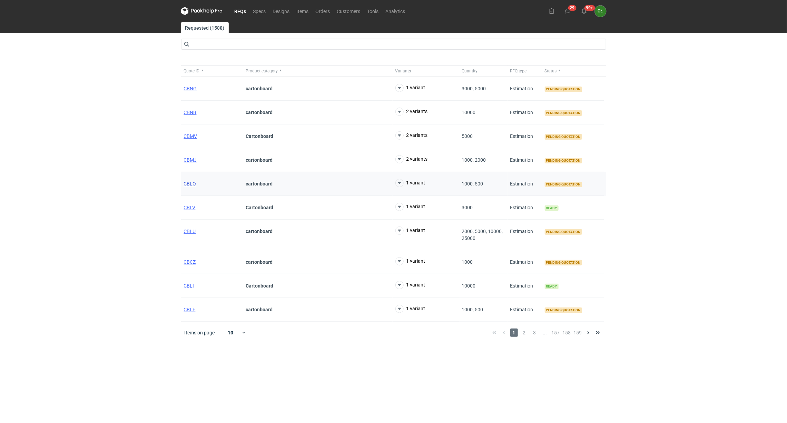
click at [188, 186] on span "CBLO" at bounding box center [190, 184] width 12 height 6
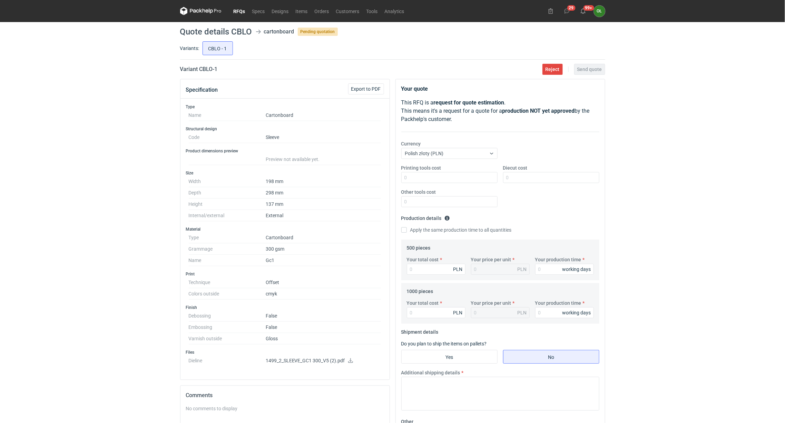
click at [349, 363] on icon at bounding box center [351, 360] width 6 height 5
click at [241, 7] on link "RFQs" at bounding box center [239, 11] width 19 height 8
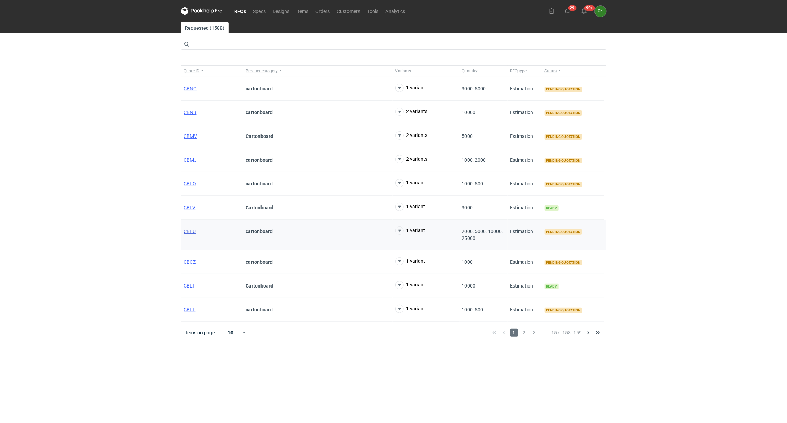
click at [192, 233] on span "CBLU" at bounding box center [190, 232] width 12 height 6
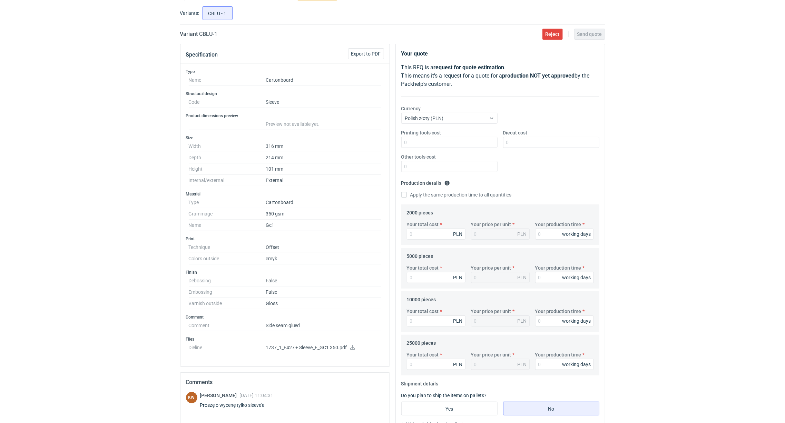
scroll to position [34, 0]
click at [351, 351] on icon at bounding box center [352, 348] width 5 height 5
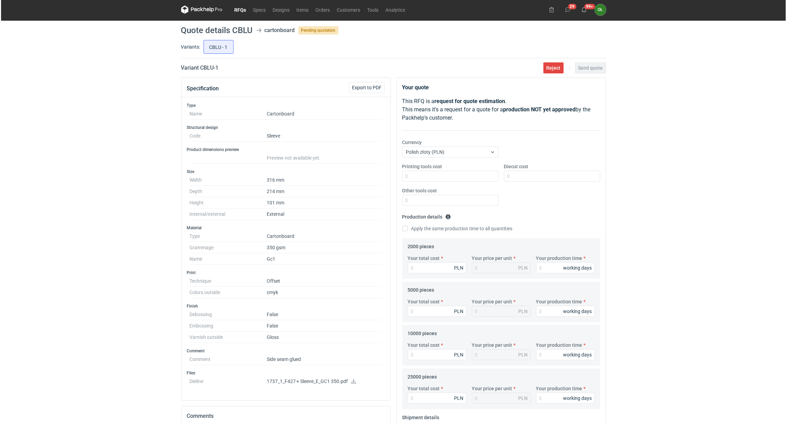
scroll to position [0, 0]
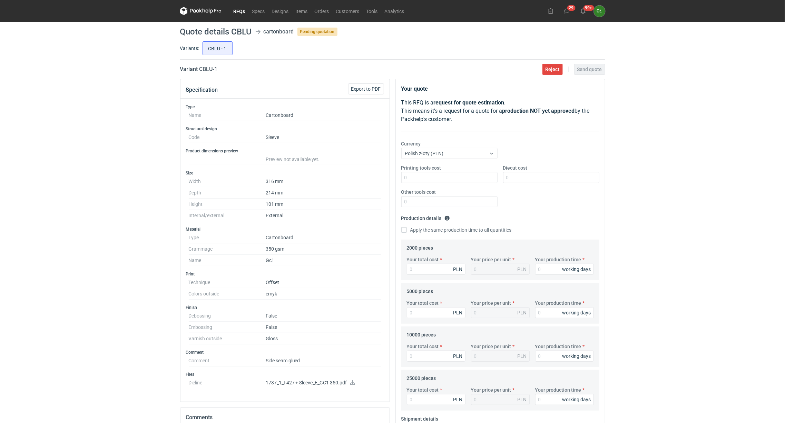
click at [240, 13] on link "RFQs" at bounding box center [239, 11] width 19 height 8
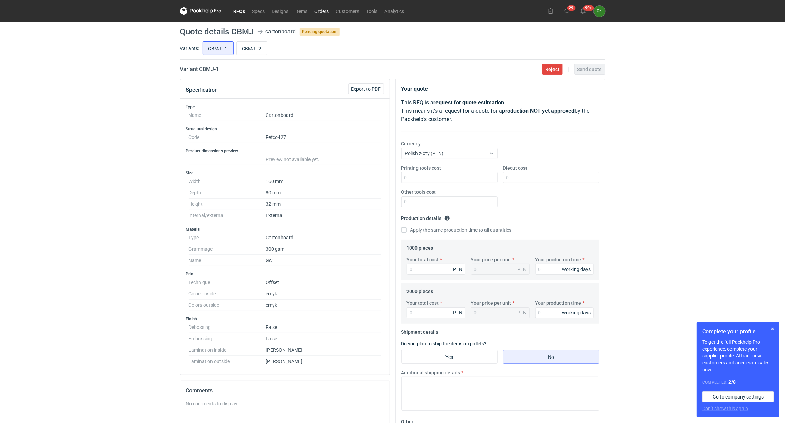
click at [329, 12] on link "Orders" at bounding box center [321, 11] width 21 height 8
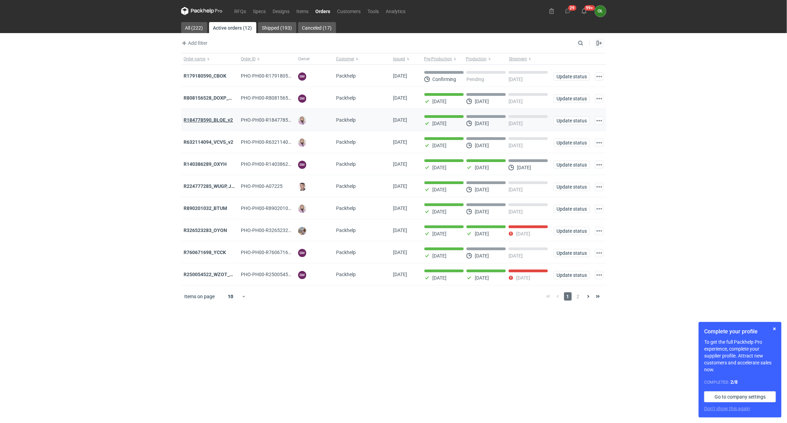
click at [217, 118] on strong "R184778590_BLQE_v2" at bounding box center [208, 120] width 49 height 6
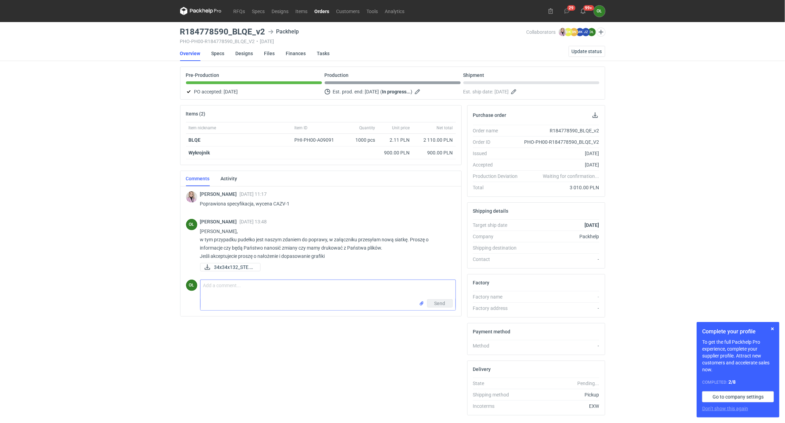
click at [235, 293] on textarea "Comment message" at bounding box center [327, 289] width 255 height 19
click at [324, 10] on link "Orders" at bounding box center [322, 11] width 22 height 8
click at [234, 290] on textarea "Pani Klaudio" at bounding box center [327, 289] width 255 height 19
type textarea "Pani Klaudio, czy coś wiadomo może odnośnie tej realizacji ? - będę musiała zmi…"
click at [446, 307] on button "Send" at bounding box center [440, 303] width 26 height 8
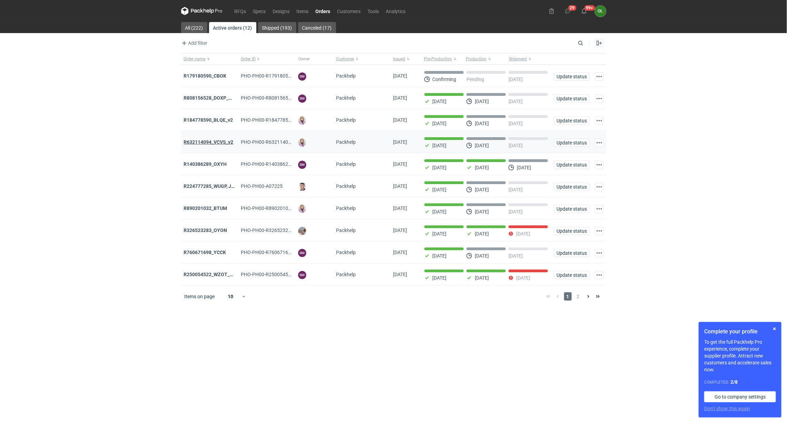
click at [203, 143] on strong "R632114094_VCVS_v2" at bounding box center [209, 142] width 50 height 6
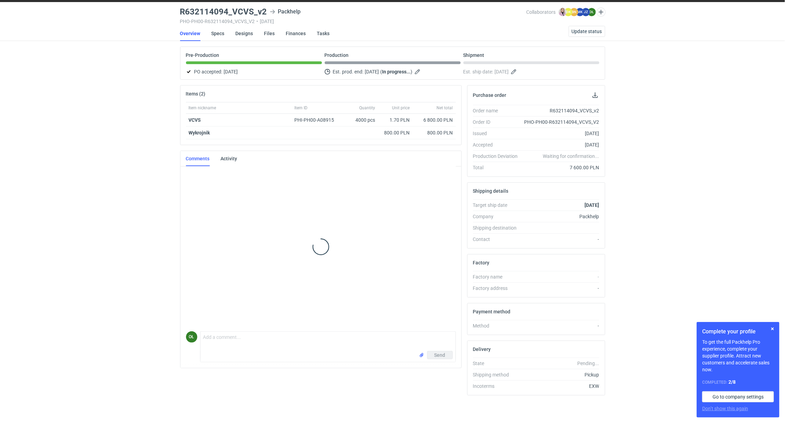
scroll to position [97, 0]
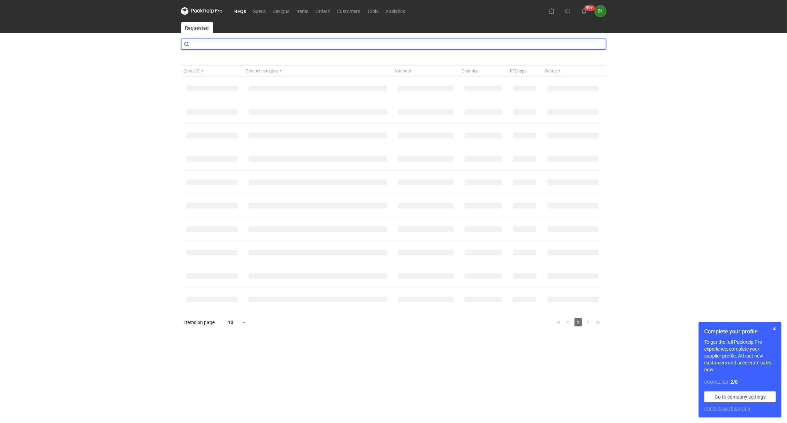
click at [223, 42] on input "text" at bounding box center [393, 44] width 425 height 11
type input "R989914912"
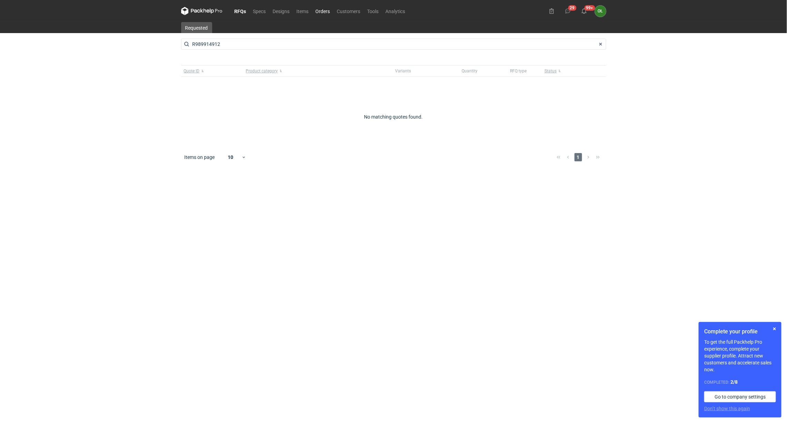
click at [320, 12] on link "Orders" at bounding box center [322, 11] width 21 height 8
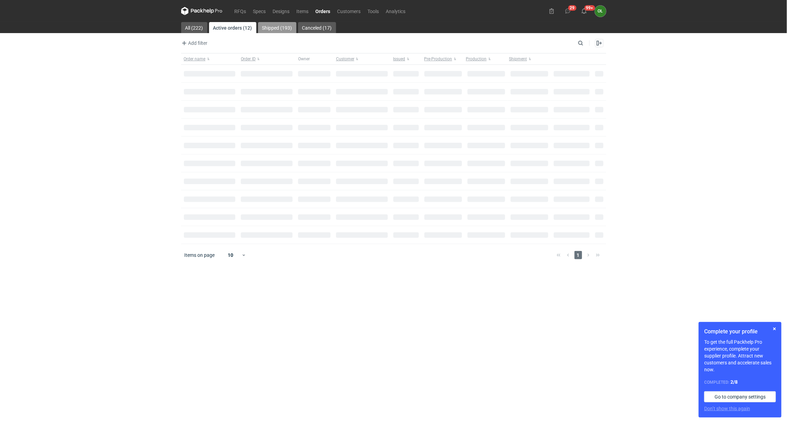
click at [272, 28] on link "Shipped (193)" at bounding box center [277, 27] width 38 height 11
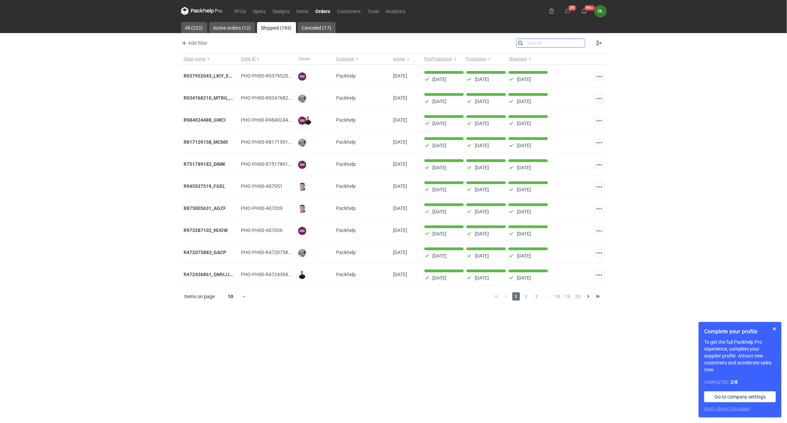
click at [581, 44] on input "Search" at bounding box center [550, 43] width 68 height 8
paste input "R989914912_"
type input "R989914912_"
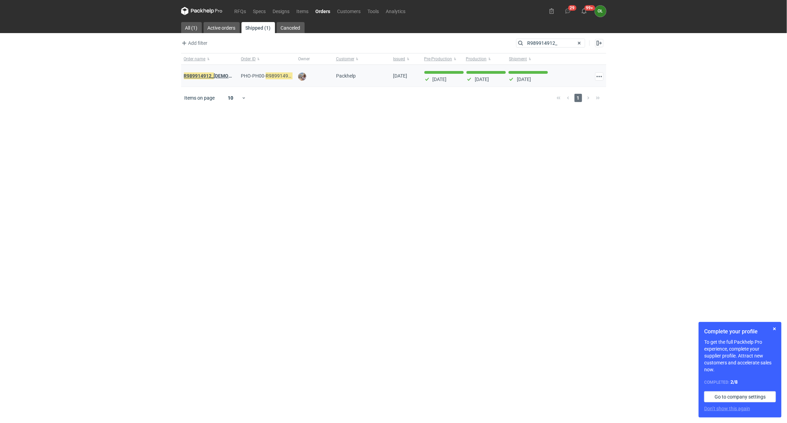
click at [221, 78] on strong "R989914912_ BZMM" at bounding box center [224, 76] width 81 height 8
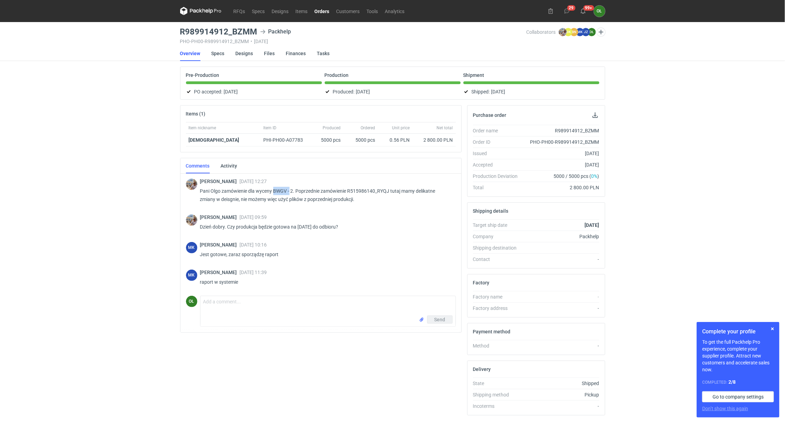
drag, startPoint x: 275, startPoint y: 192, endPoint x: 290, endPoint y: 193, distance: 15.2
click at [290, 193] on p "Pani Olgo zamówienie dla wyceny BWGV - 2. Poprzednie zamówienie R515986140_RYQJ…" at bounding box center [325, 195] width 250 height 17
copy p "BWGV -"
drag, startPoint x: 179, startPoint y: 30, endPoint x: 227, endPoint y: 29, distance: 47.6
click at [227, 29] on main "R989914912_BZMM Packhelp PHO-PH00-R989914912_BZMM • [DATE] Collaborators [PERSO…" at bounding box center [392, 232] width 430 height 421
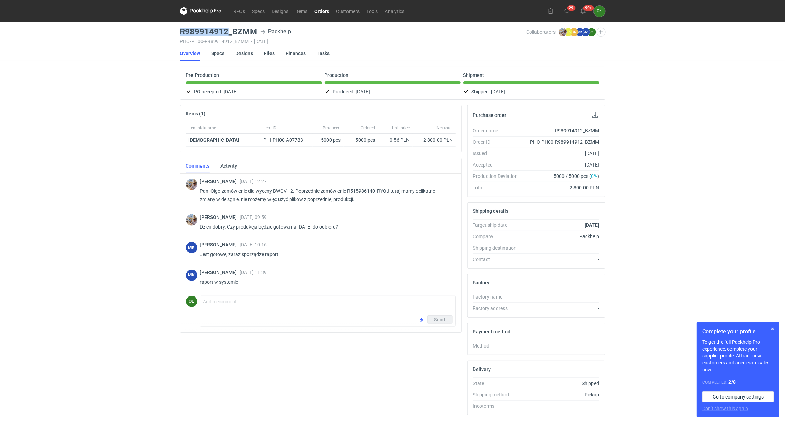
copy h3 "R989914912"
click at [310, 225] on p "Dzień dobry. Czy produkcja będzie gotowa na [DATE] do odbioru?" at bounding box center [325, 227] width 250 height 8
drag, startPoint x: 273, startPoint y: 192, endPoint x: 287, endPoint y: 192, distance: 13.1
click at [287, 192] on p "Pani Olgo zamówienie dla wyceny BWGV - 2. Poprzednie zamówienie R515986140_RYQJ…" at bounding box center [325, 195] width 250 height 17
copy p "BWGV"
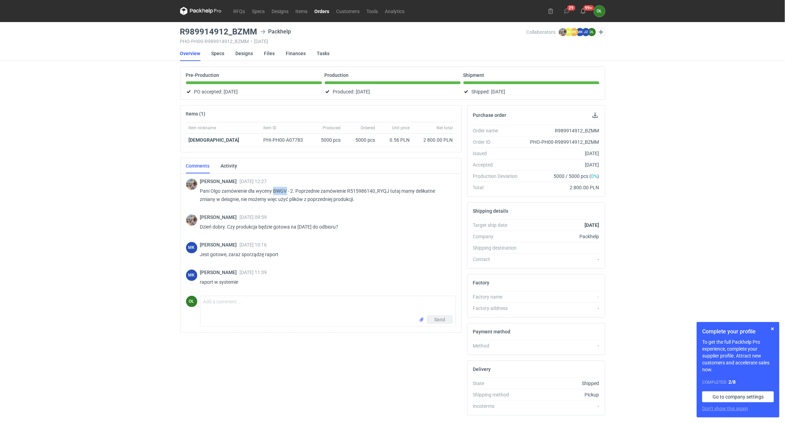
click at [330, 8] on link "Orders" at bounding box center [322, 11] width 22 height 8
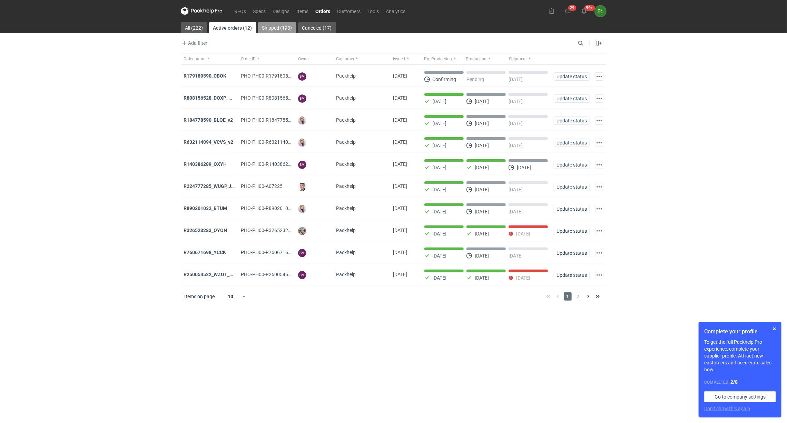
drag, startPoint x: 268, startPoint y: 26, endPoint x: 533, endPoint y: 30, distance: 264.6
click at [269, 26] on link "Shipped (193)" at bounding box center [277, 27] width 38 height 11
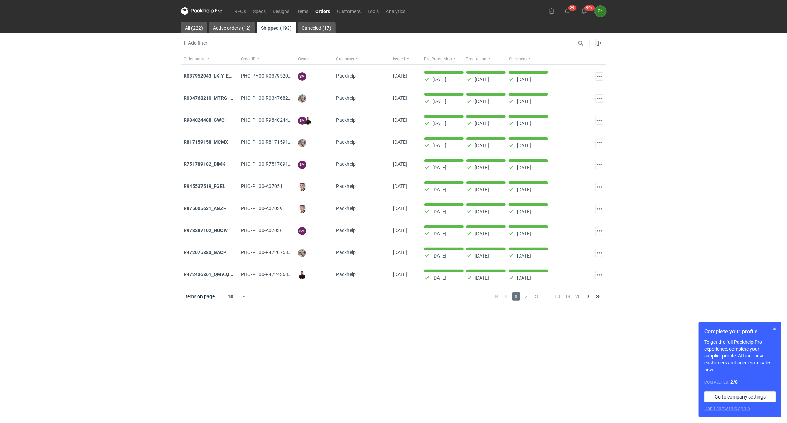
click at [586, 44] on div "Enable all Disable all Order name Order ID Owner Customer Issued Milestone Free…" at bounding box center [595, 43] width 21 height 8
click at [583, 44] on input "Search" at bounding box center [550, 43] width 68 height 8
paste input "R515986140_"
type input "R515986140_"
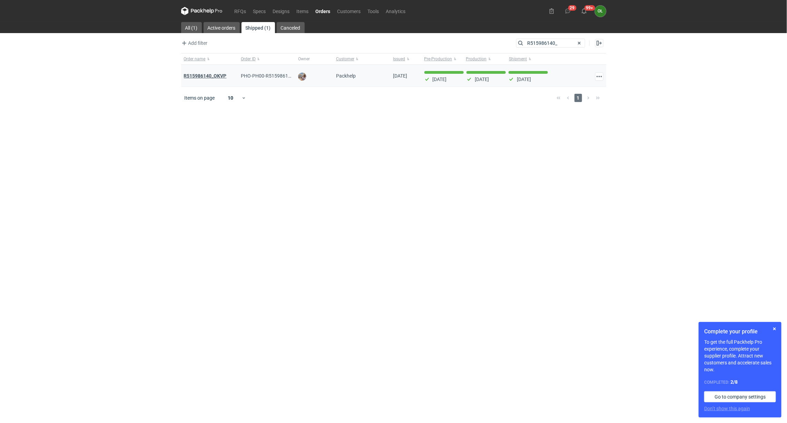
click at [221, 74] on strong "R515986140_OKVP" at bounding box center [205, 76] width 43 height 6
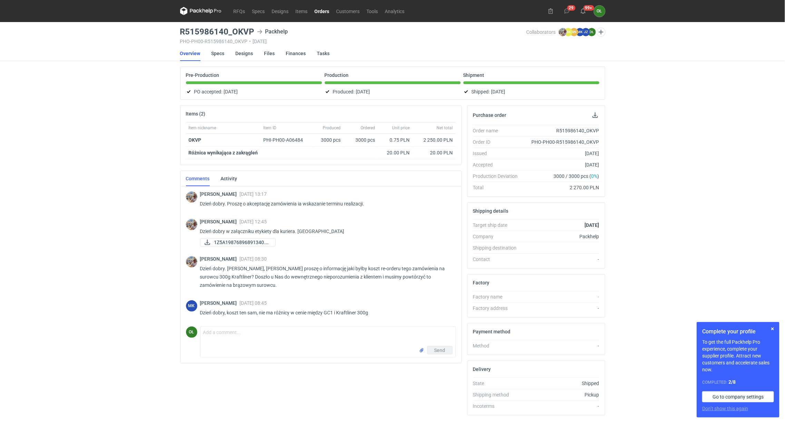
click at [319, 10] on link "Orders" at bounding box center [322, 11] width 22 height 8
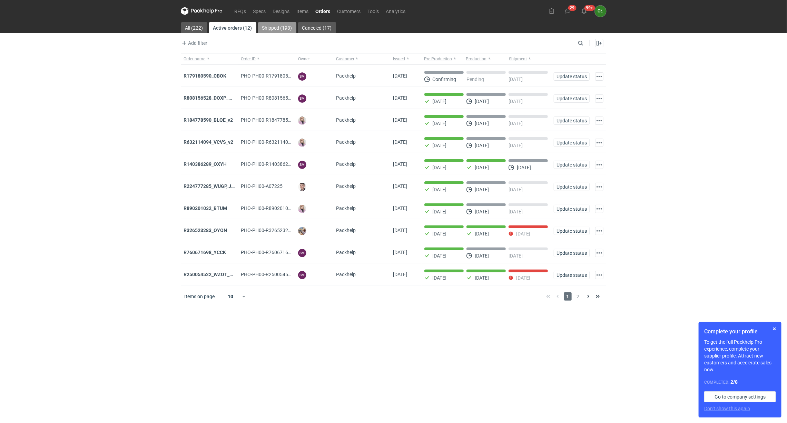
drag, startPoint x: 274, startPoint y: 28, endPoint x: 361, endPoint y: 34, distance: 87.1
click at [274, 28] on link "Shipped (193)" at bounding box center [277, 27] width 38 height 11
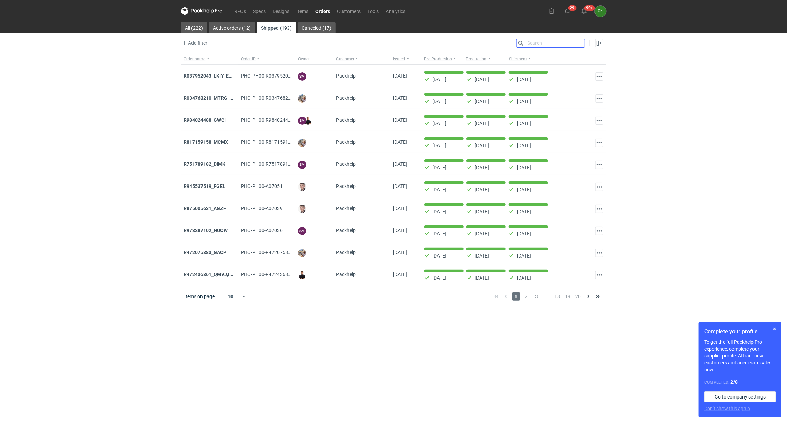
click at [582, 43] on input "Search" at bounding box center [550, 43] width 68 height 8
paste input "R515986140_RYQJ"
type input "R515986140_RYQJ"
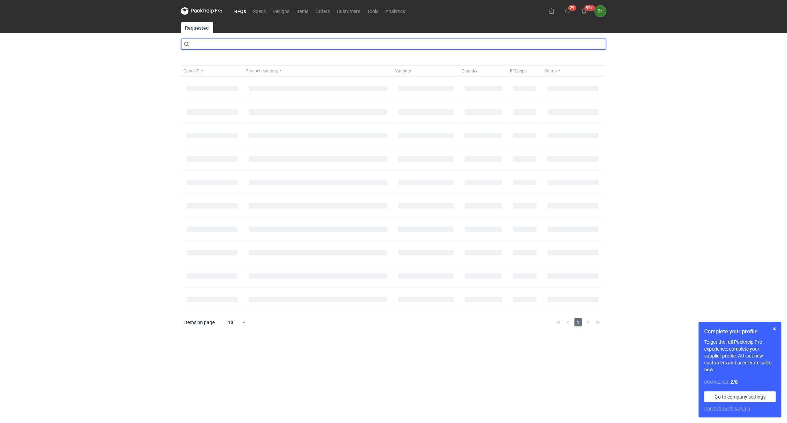
click at [253, 48] on input "text" at bounding box center [393, 44] width 425 height 11
type input "BWGV"
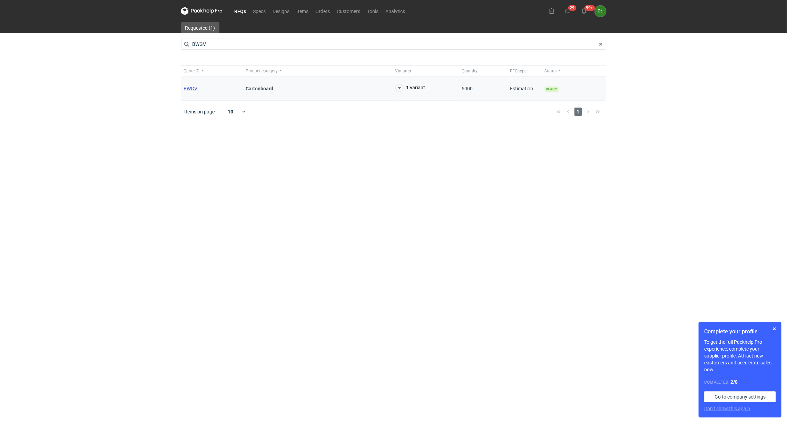
click at [189, 90] on span "BWGV" at bounding box center [191, 89] width 14 height 6
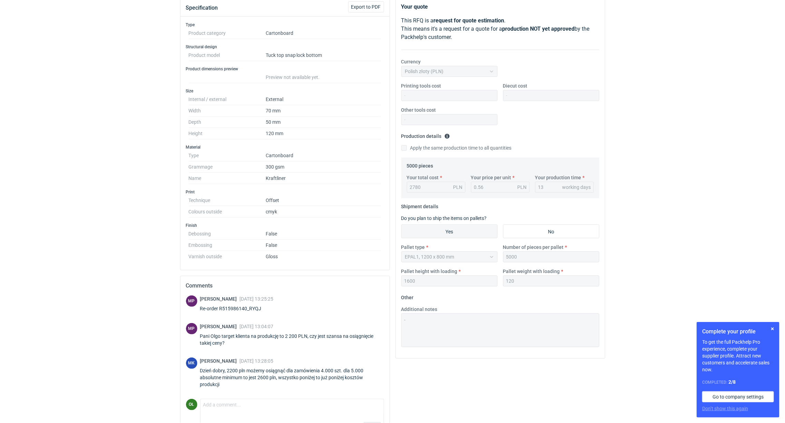
scroll to position [86, 0]
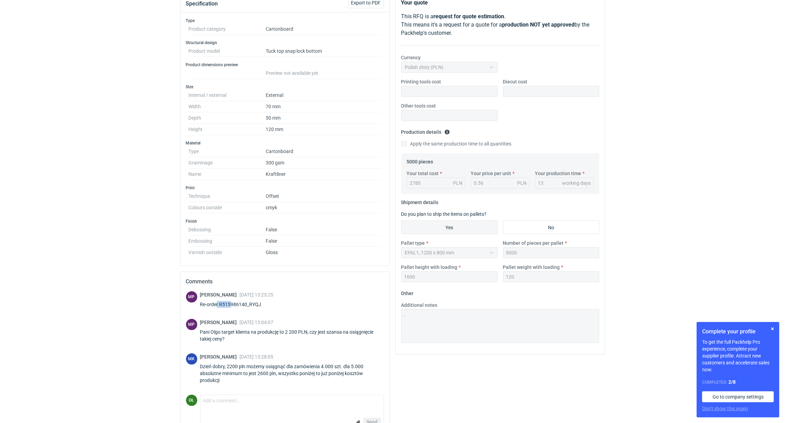
drag, startPoint x: 216, startPoint y: 307, endPoint x: 232, endPoint y: 307, distance: 15.5
click at [232, 307] on div "Re-order R515986140_RYQJ" at bounding box center [236, 304] width 73 height 7
drag, startPoint x: 219, startPoint y: 307, endPoint x: 250, endPoint y: 307, distance: 31.0
click at [250, 307] on div "Re-order R515986140_RYQJ" at bounding box center [236, 304] width 73 height 7
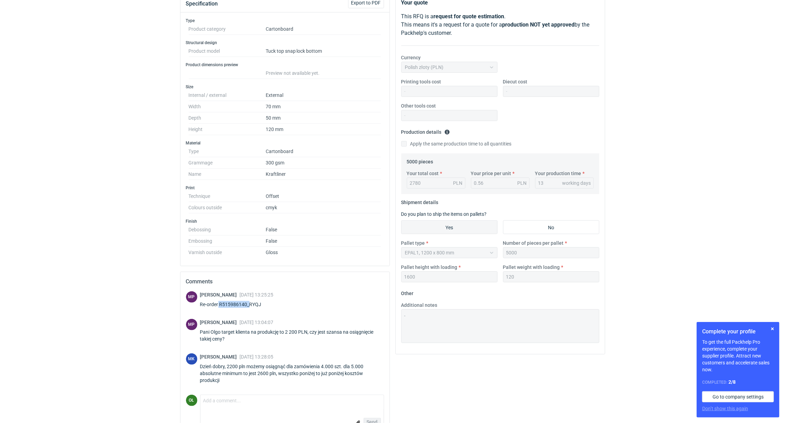
copy div "R515986140_"
click at [247, 315] on div "MP [PERSON_NAME] [DATE] 13:25:25 Re-order R515986140_RYQJ MP [PERSON_NAME] [DAT…" at bounding box center [285, 342] width 198 height 103
drag, startPoint x: 259, startPoint y: 308, endPoint x: 241, endPoint y: 308, distance: 17.2
click at [241, 308] on div "Re-order R515986140_RYQJ" at bounding box center [236, 304] width 73 height 7
drag, startPoint x: 269, startPoint y: 308, endPoint x: 219, endPoint y: 310, distance: 50.7
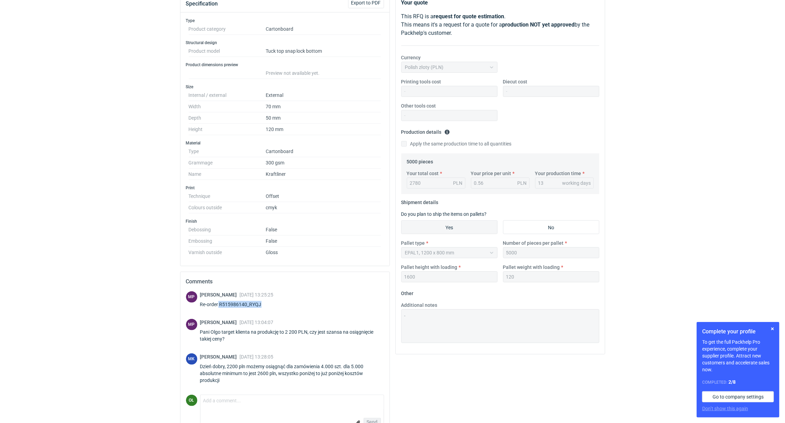
click at [219, 308] on div "Re-order R515986140_RYQJ" at bounding box center [236, 304] width 73 height 7
copy div "R515986140_RYQJ"
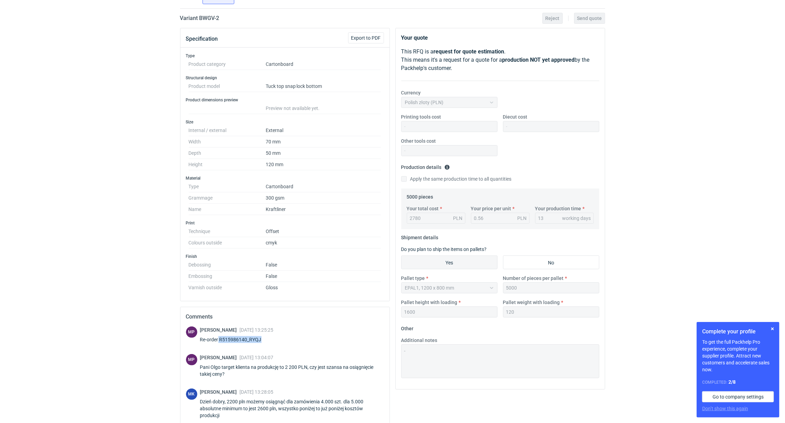
scroll to position [108, 0]
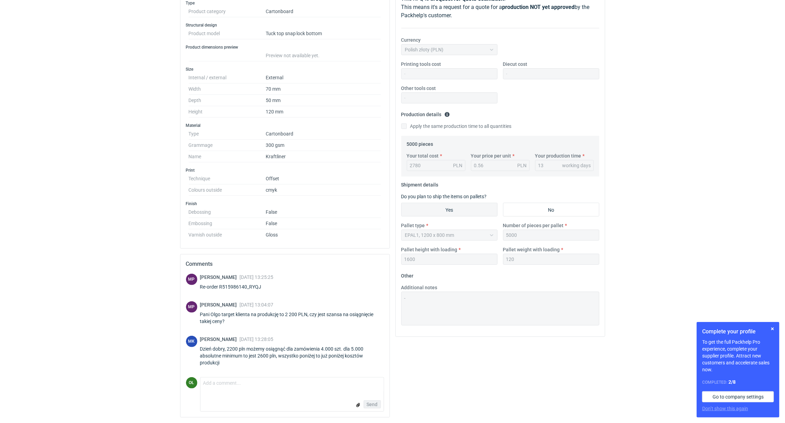
click at [115, 121] on div "RFQs Specs Designs Items Orders Customers Tools Analytics 29 99+ OŁ [PERSON_NAM…" at bounding box center [392, 107] width 785 height 423
click at [109, 201] on div "RFQs Specs Designs Items Orders Customers Tools Analytics 29 99+ OŁ [PERSON_NAM…" at bounding box center [392, 107] width 785 height 423
drag, startPoint x: 221, startPoint y: 284, endPoint x: 246, endPoint y: 283, distance: 24.8
click at [246, 283] on div "Re-order R515986140_RYQJ" at bounding box center [236, 286] width 73 height 7
copy div "R515986140"
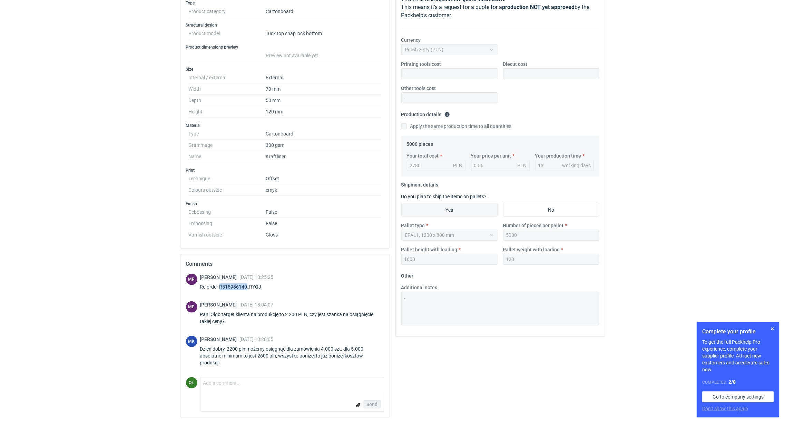
click at [232, 290] on div "Re-order R515986140_RYQJ" at bounding box center [236, 286] width 73 height 7
drag, startPoint x: 221, startPoint y: 286, endPoint x: 246, endPoint y: 286, distance: 25.5
click at [246, 286] on div "Re-order R515986140_RYQJ" at bounding box center [236, 286] width 73 height 7
copy div "R515986140"
click at [237, 286] on div "Re-order R515986140_RYQJ" at bounding box center [236, 286] width 73 height 7
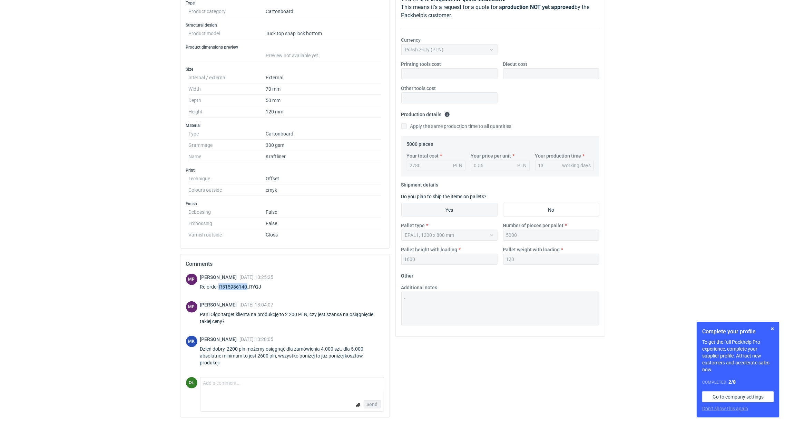
drag, startPoint x: 219, startPoint y: 288, endPoint x: 248, endPoint y: 288, distance: 29.0
click at [248, 288] on div "Re-order R515986140_RYQJ" at bounding box center [236, 286] width 73 height 7
copy div "R515986140"
click at [234, 291] on div "[PERSON_NAME] [DATE] 13:25:25 Re-order R515986140_RYQJ" at bounding box center [236, 283] width 73 height 19
drag, startPoint x: 220, startPoint y: 286, endPoint x: 247, endPoint y: 286, distance: 26.9
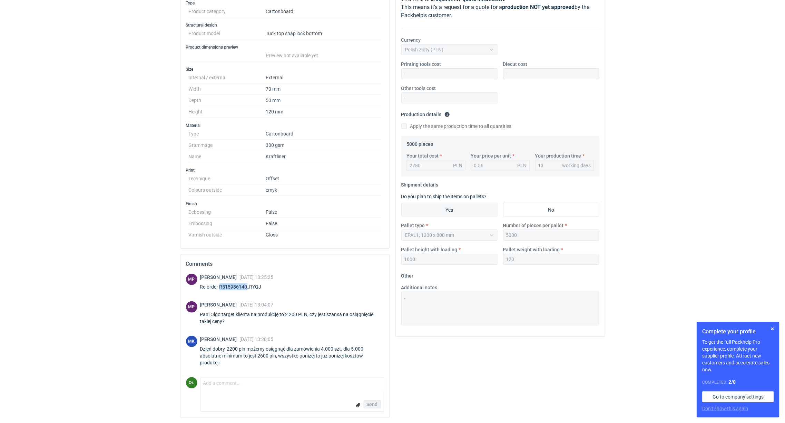
click at [247, 286] on div "Re-order R515986140_RYQJ" at bounding box center [236, 286] width 73 height 7
copy div "R515986140"
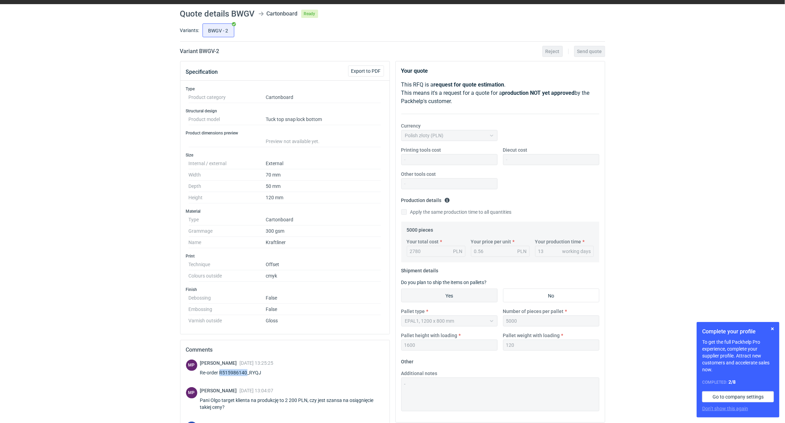
scroll to position [0, 0]
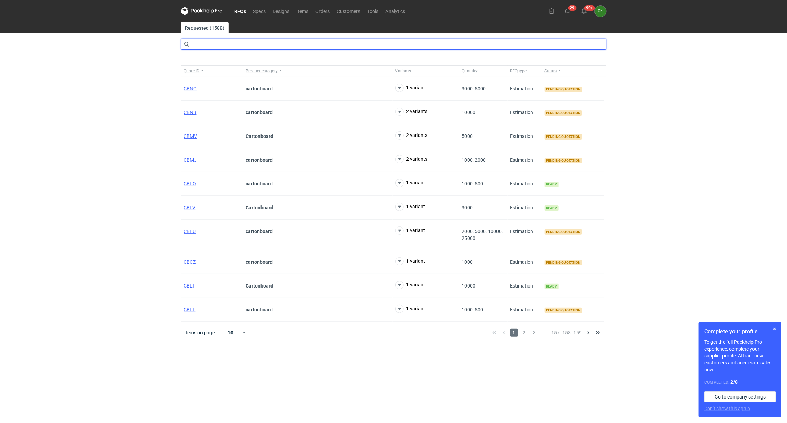
click at [352, 43] on input "text" at bounding box center [393, 44] width 425 height 11
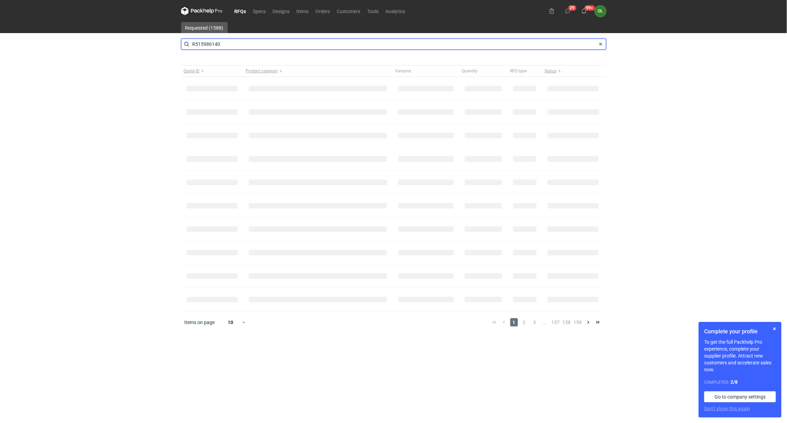
type input "R515986140"
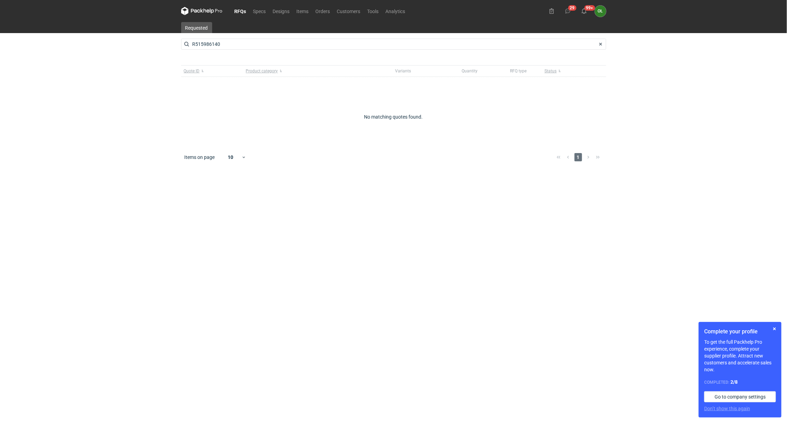
click at [321, 1] on nav "RFQs Specs Designs Items Orders Customers Tools Analytics" at bounding box center [295, 11] width 228 height 22
click at [320, 15] on link "Orders" at bounding box center [322, 11] width 21 height 8
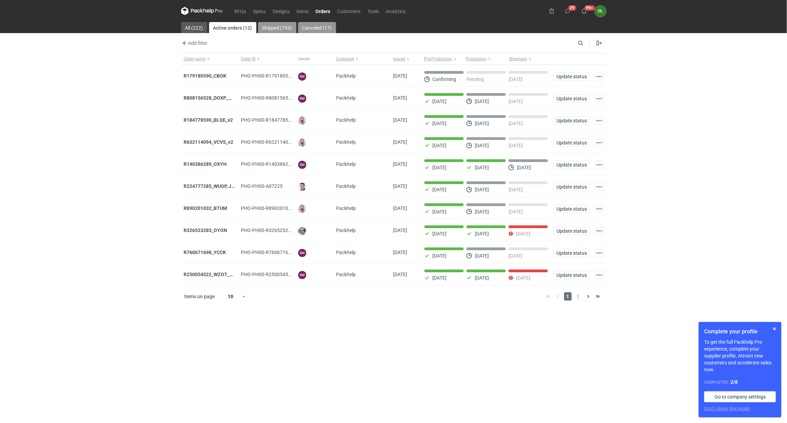
click at [281, 30] on link "Shipped (193)" at bounding box center [277, 27] width 38 height 11
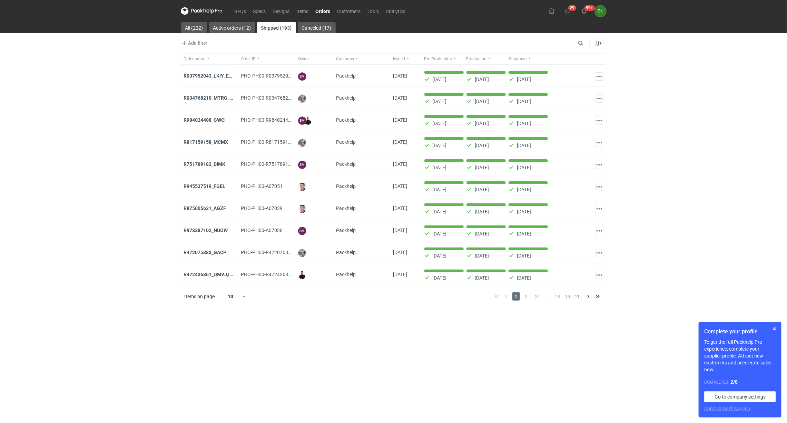
click at [588, 44] on div "Enable all Disable all Order name Order ID Owner Customer Issued Milestone Free…" at bounding box center [595, 43] width 21 height 8
click at [577, 44] on input "Search" at bounding box center [550, 43] width 68 height 8
paste input "R515986140"
type input "R515986140"
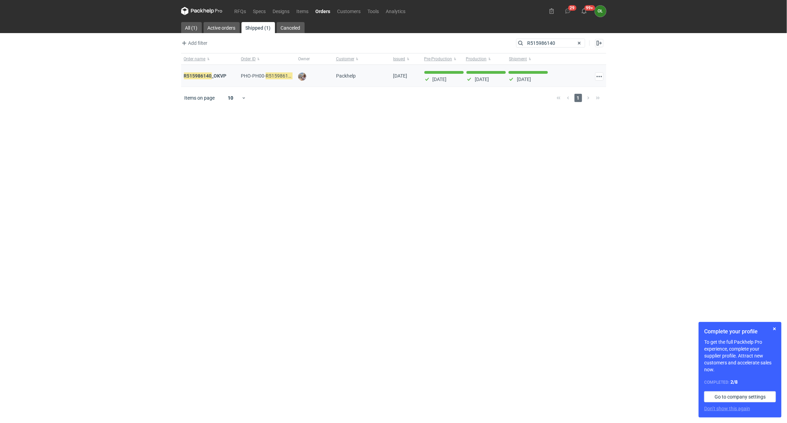
click at [211, 82] on div "R515986140 _OKVP" at bounding box center [209, 76] width 57 height 22
click at [213, 77] on strong "R515986140 _OKVP" at bounding box center [205, 76] width 43 height 8
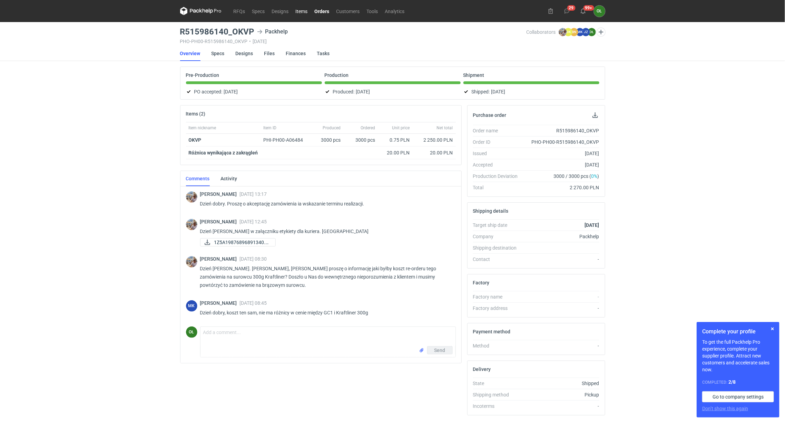
click at [300, 7] on link "Items" at bounding box center [301, 11] width 19 height 8
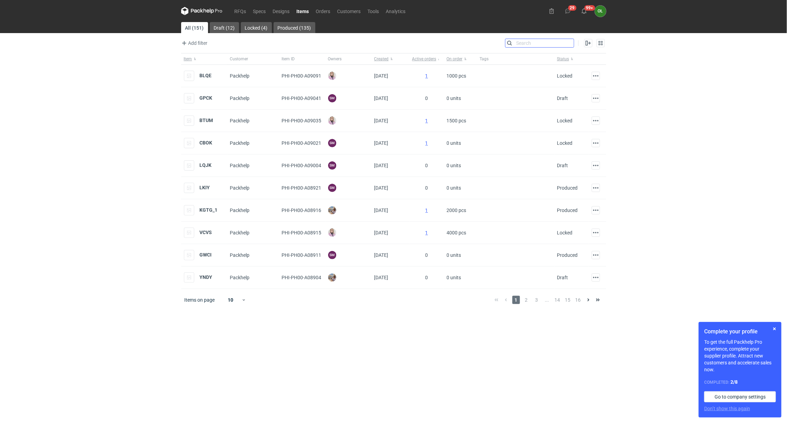
click at [565, 43] on input "Search" at bounding box center [539, 43] width 68 height 8
type input "p"
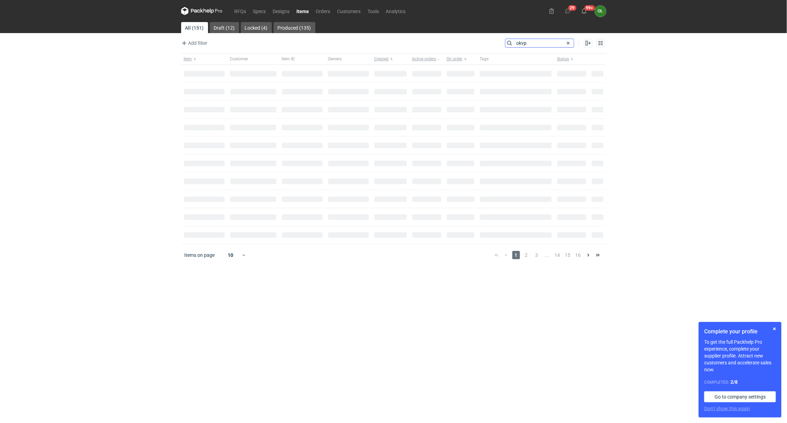
type input "okvp"
click at [323, 11] on link "Orders" at bounding box center [322, 11] width 21 height 8
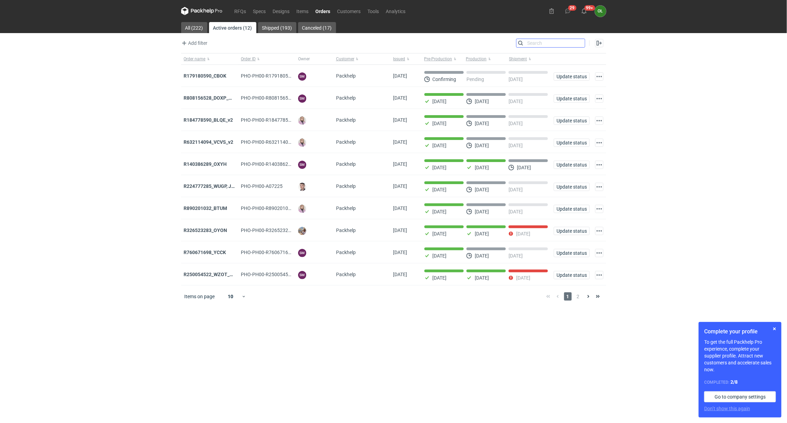
click at [583, 40] on input "Search" at bounding box center [550, 43] width 68 height 8
click at [552, 41] on input "Search" at bounding box center [550, 43] width 68 height 8
paste input "R515986140"
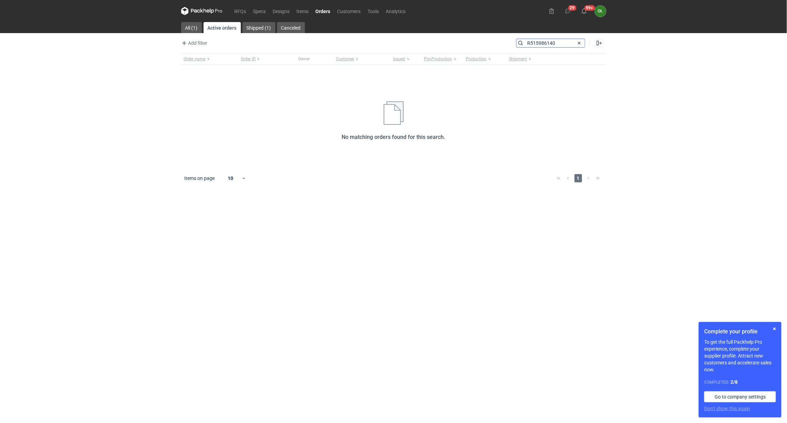
type input "R515986140"
click at [189, 26] on link "All (1)" at bounding box center [191, 27] width 21 height 11
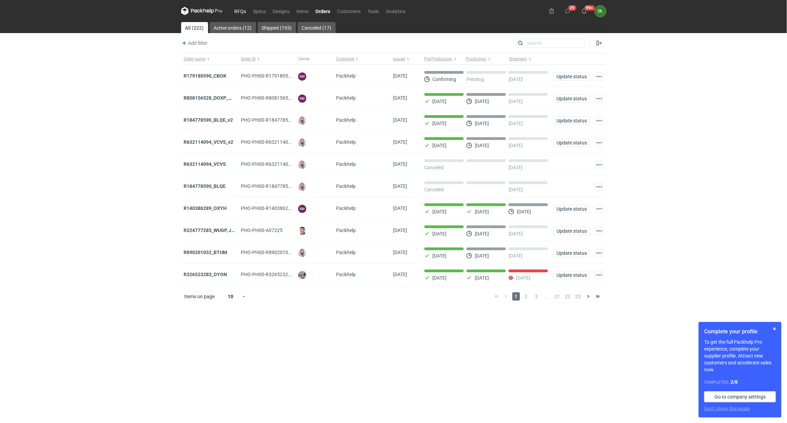
click at [241, 7] on link "RFQs" at bounding box center [240, 11] width 19 height 8
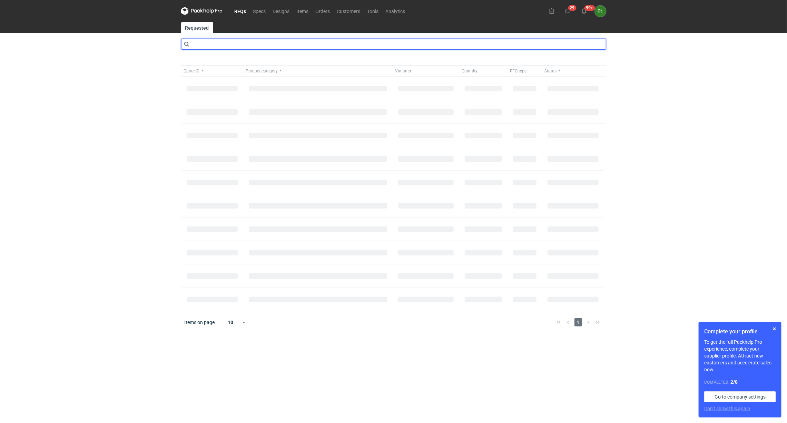
click at [222, 42] on input "text" at bounding box center [393, 44] width 425 height 11
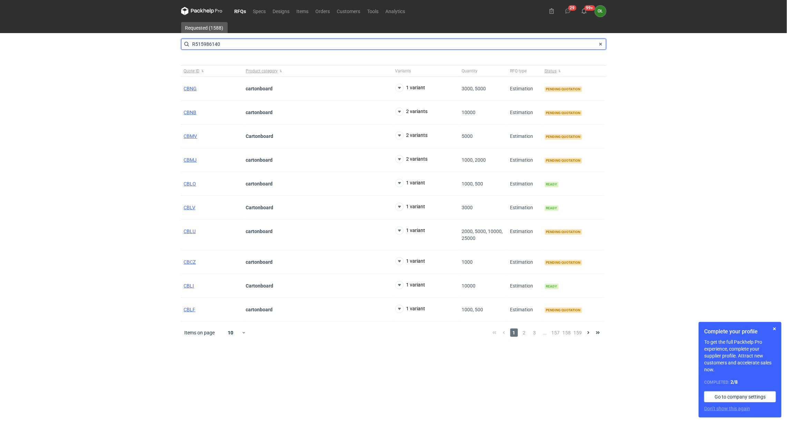
drag, startPoint x: 222, startPoint y: 42, endPoint x: 132, endPoint y: 39, distance: 90.8
click at [132, 39] on div "RFQs Specs Designs Items Orders Customers Tools Analytics 29 99+ OŁ Olga Łopato…" at bounding box center [393, 211] width 787 height 423
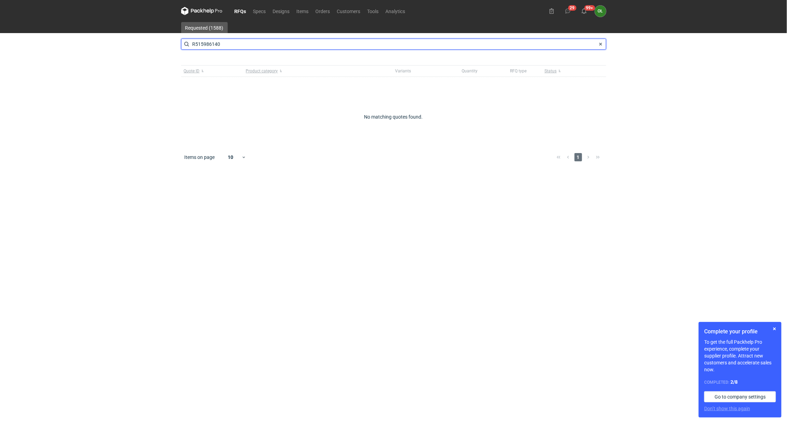
type input "R515986140"
click at [223, 39] on input "R515986140" at bounding box center [393, 44] width 425 height 11
click at [236, 41] on input "R515986140" at bounding box center [393, 44] width 425 height 11
drag, startPoint x: 240, startPoint y: 42, endPoint x: 130, endPoint y: 44, distance: 110.0
click at [130, 44] on div "RFQs Specs Designs Items Orders Customers Tools Analytics 29 99+ OŁ Olga Łopato…" at bounding box center [393, 211] width 787 height 423
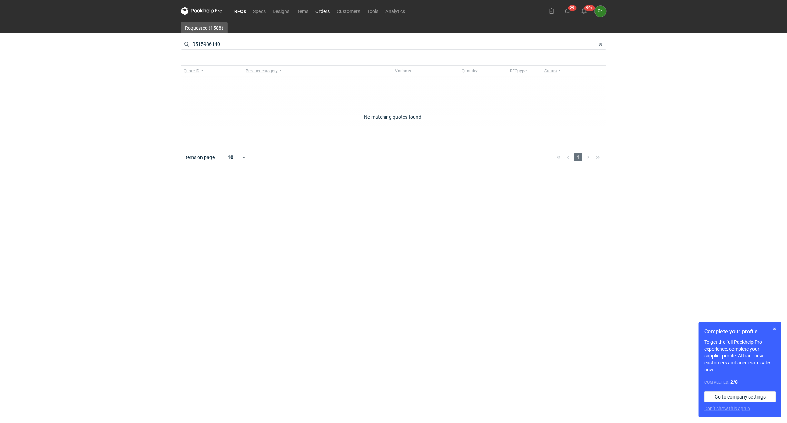
click at [327, 11] on link "Orders" at bounding box center [322, 11] width 21 height 8
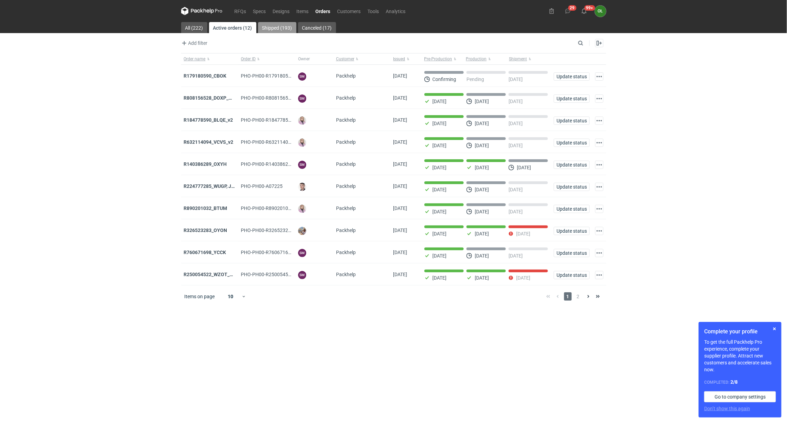
click at [292, 23] on link "Shipped (193)" at bounding box center [277, 27] width 38 height 11
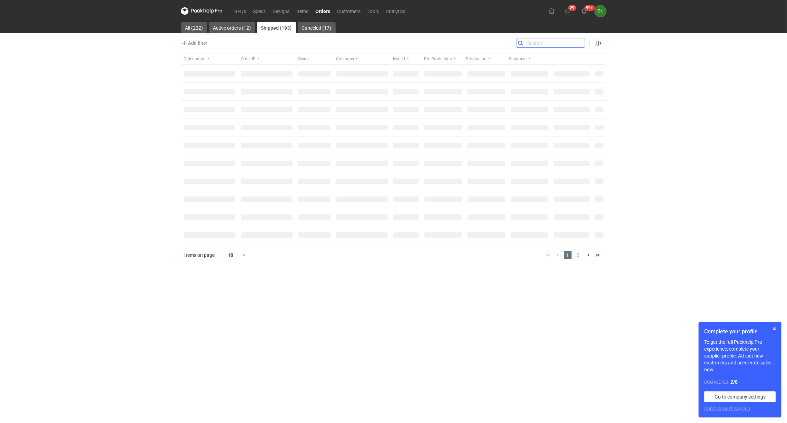
click at [578, 41] on input "Search" at bounding box center [550, 43] width 68 height 8
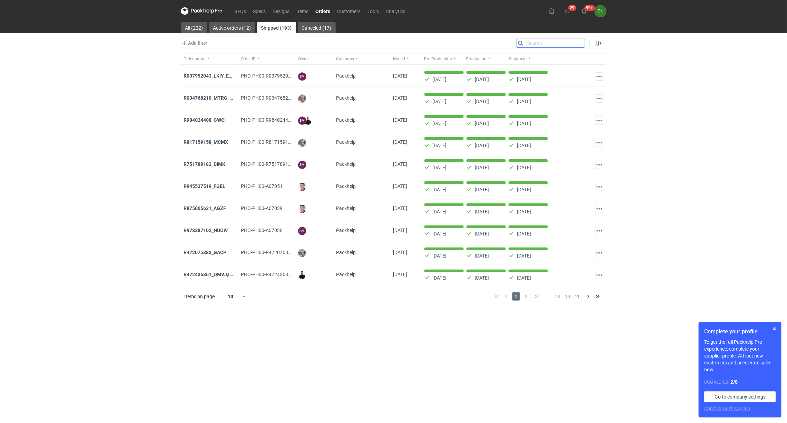
paste input "R515986140"
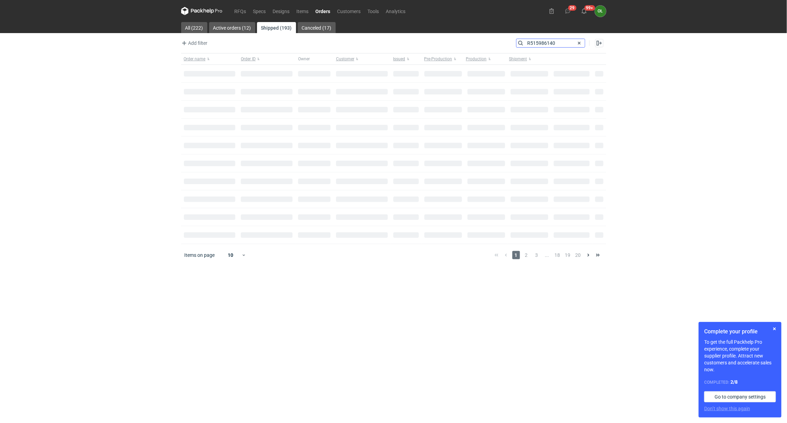
type input "R515986140"
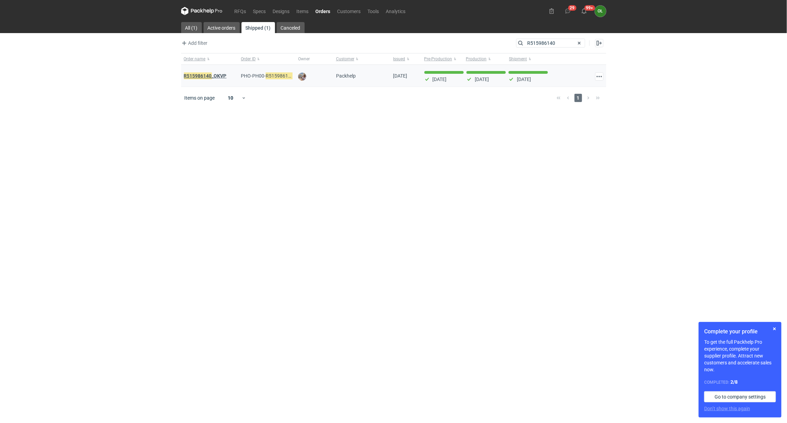
click at [208, 80] on em "R515986140" at bounding box center [198, 76] width 28 height 8
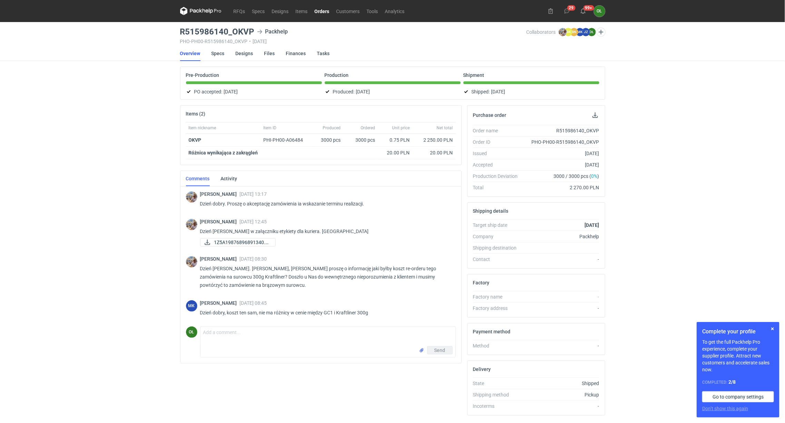
click at [322, 14] on link "Orders" at bounding box center [322, 11] width 22 height 8
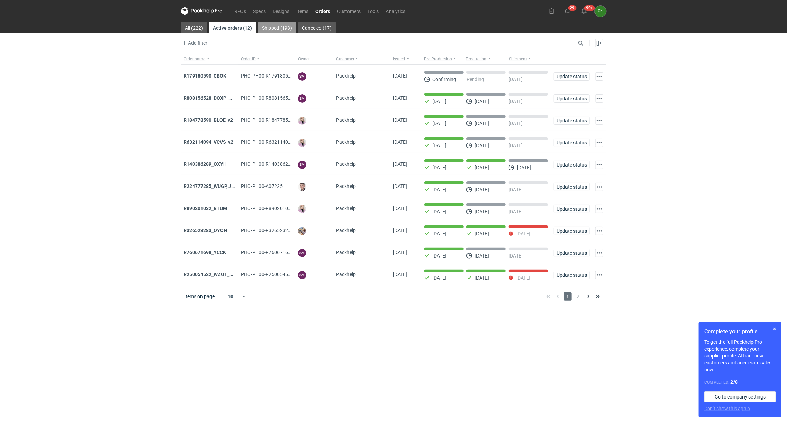
click at [279, 28] on link "Shipped (193)" at bounding box center [277, 27] width 38 height 11
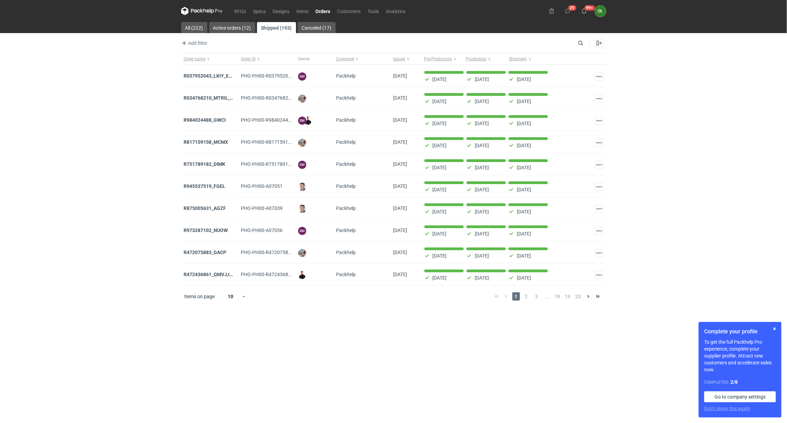
click at [574, 42] on div "Add filter Owner first name Owner last name Issued Customer" at bounding box center [378, 43] width 395 height 8
click at [579, 43] on input "Search" at bounding box center [550, 43] width 68 height 8
paste input "R515986140"
type input "R515986140"
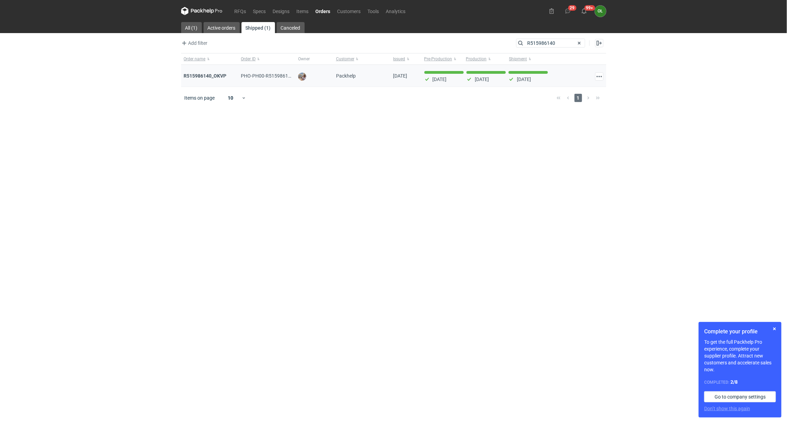
click at [221, 72] on div "R515986140_OKVP" at bounding box center [209, 76] width 57 height 22
click at [575, 44] on span at bounding box center [579, 43] width 8 height 8
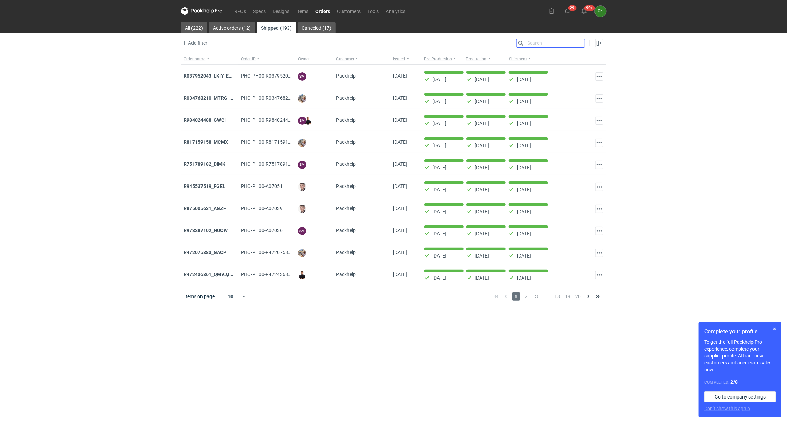
click at [584, 43] on input "Search" at bounding box center [550, 43] width 68 height 8
paste input "R515986140"
type input "R515986140"
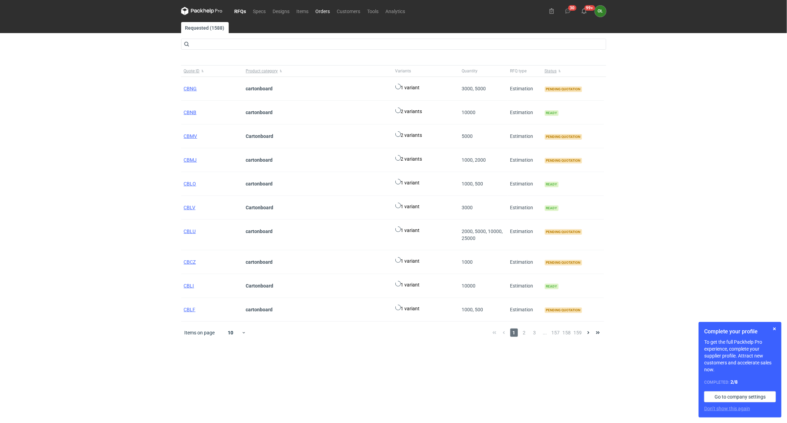
click at [322, 10] on link "Orders" at bounding box center [322, 11] width 21 height 8
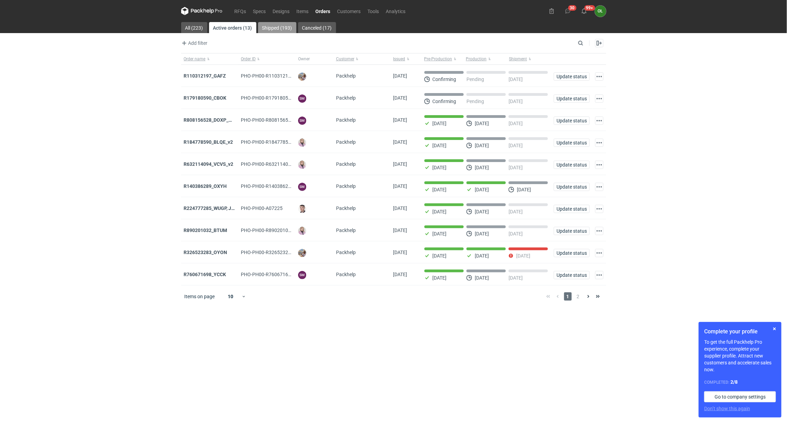
click at [279, 26] on link "Shipped (193)" at bounding box center [277, 27] width 38 height 11
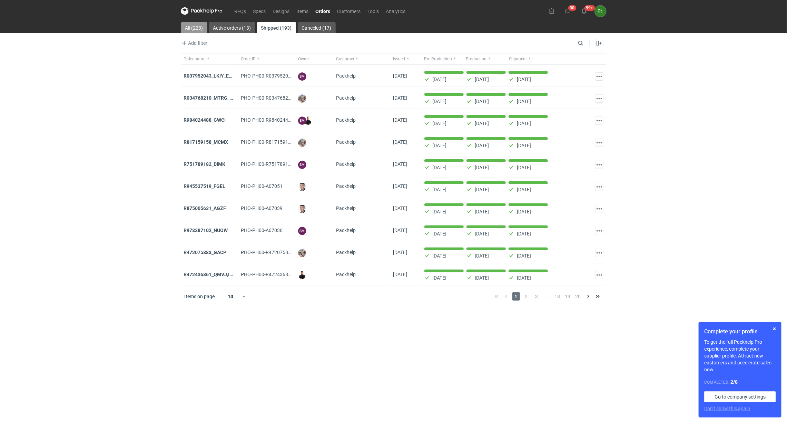
click at [191, 29] on link "All (223)" at bounding box center [194, 27] width 26 height 11
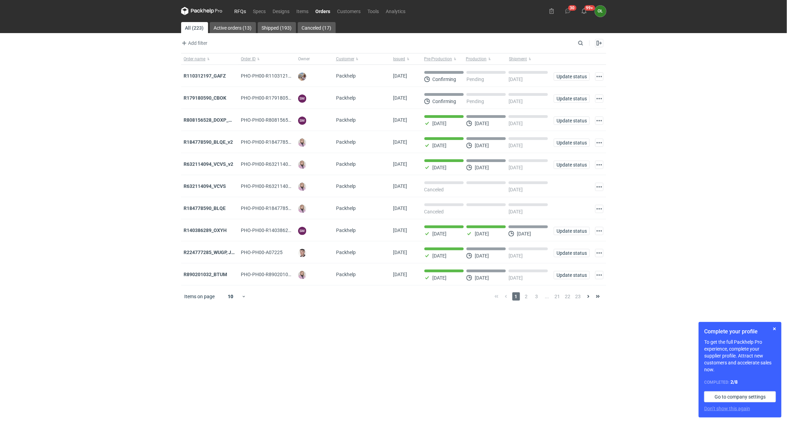
click at [239, 12] on link "RFQs" at bounding box center [240, 11] width 19 height 8
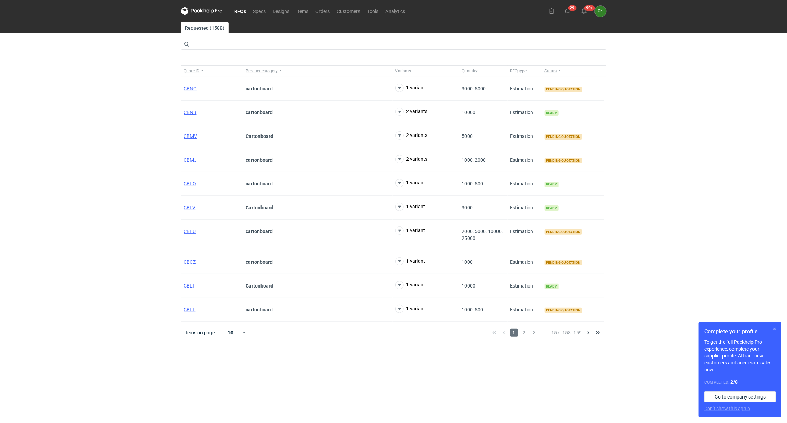
click at [775, 329] on button "button" at bounding box center [774, 329] width 8 height 8
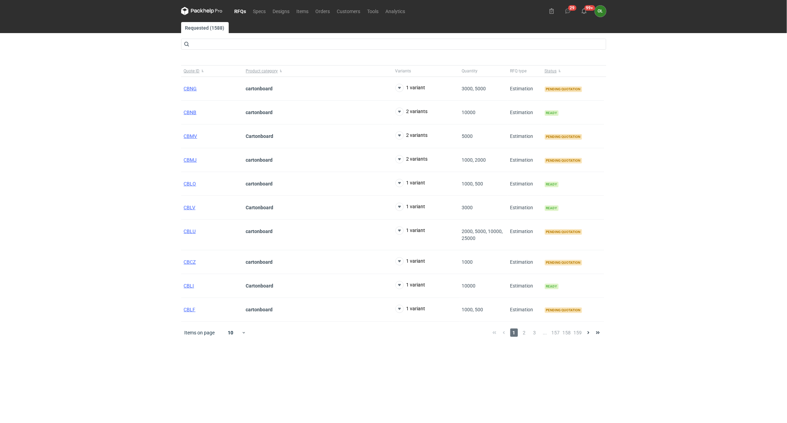
click at [257, 16] on nav "RFQs Specs Designs Items Orders Customers Tools Analytics" at bounding box center [295, 11] width 228 height 22
click at [255, 5] on nav "RFQs Specs Designs Items Orders Customers Tools Analytics" at bounding box center [295, 11] width 228 height 22
click at [259, 11] on link "Specs" at bounding box center [260, 11] width 20 height 8
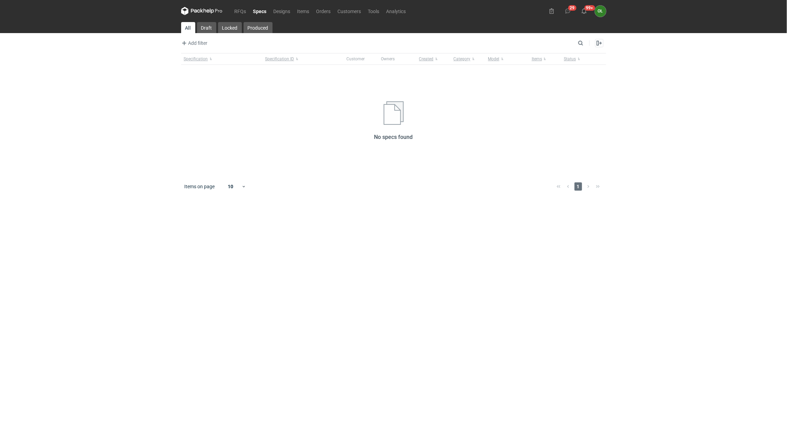
click at [258, 11] on link "Specs" at bounding box center [260, 11] width 20 height 8
click at [299, 13] on link "Items" at bounding box center [303, 11] width 19 height 8
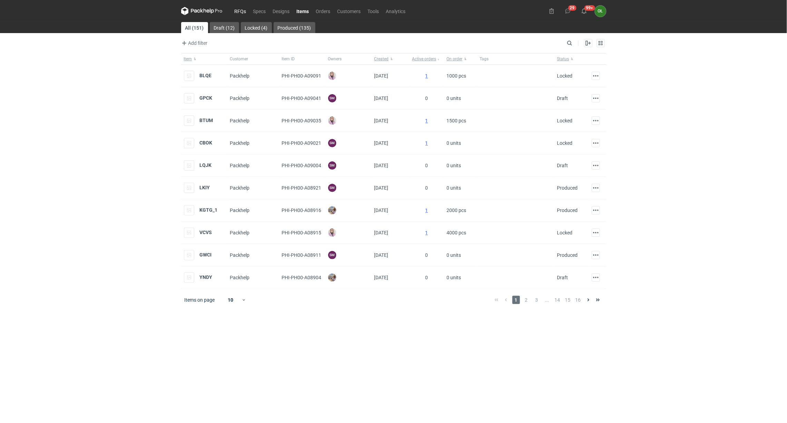
click at [239, 12] on link "RFQs" at bounding box center [240, 11] width 19 height 8
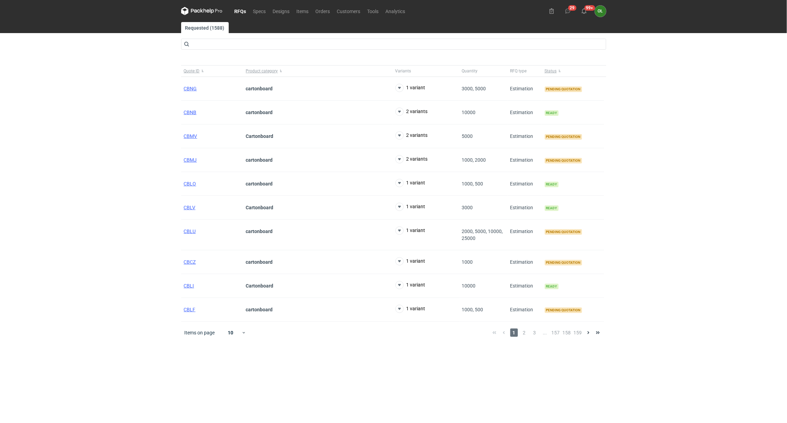
click at [128, 212] on div "RFQs Specs Designs Items Orders Customers Tools Analytics 29 99+ OŁ Olga Łopato…" at bounding box center [393, 211] width 787 height 423
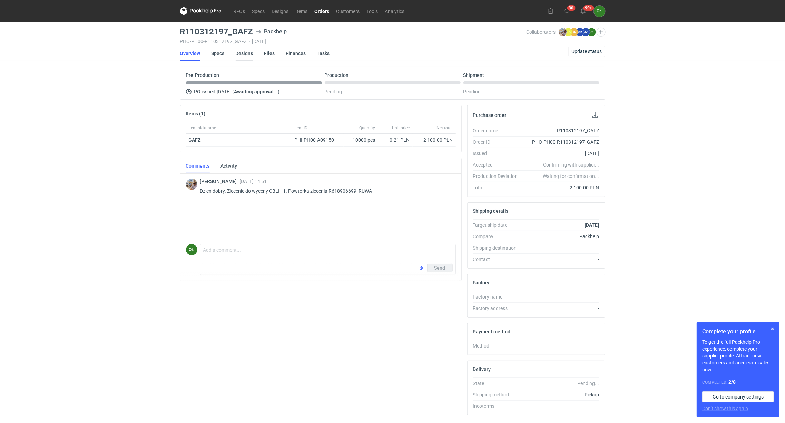
click at [252, 51] on link "Designs" at bounding box center [245, 53] width 18 height 15
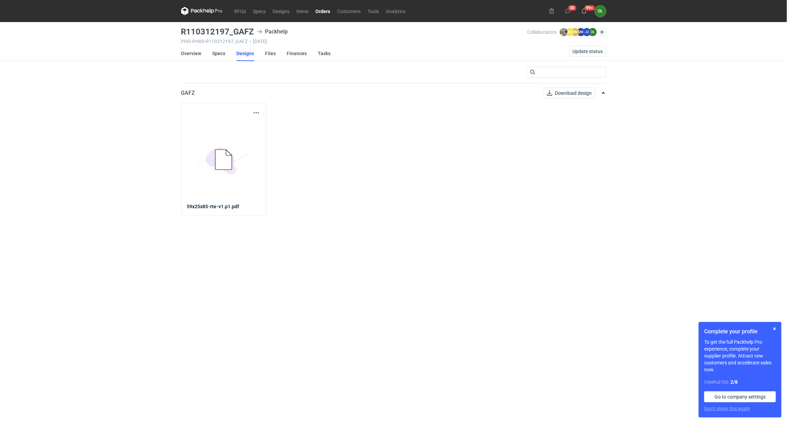
click at [217, 159] on icon at bounding box center [223, 160] width 17 height 20
click at [256, 114] on button "button" at bounding box center [256, 113] width 8 height 8
click at [248, 120] on div "Download design part" at bounding box center [225, 128] width 69 height 17
click at [248, 130] on link "Download design part" at bounding box center [225, 128] width 63 height 11
click at [222, 55] on link "Specs" at bounding box center [218, 53] width 13 height 15
